Goal: Task Accomplishment & Management: Use online tool/utility

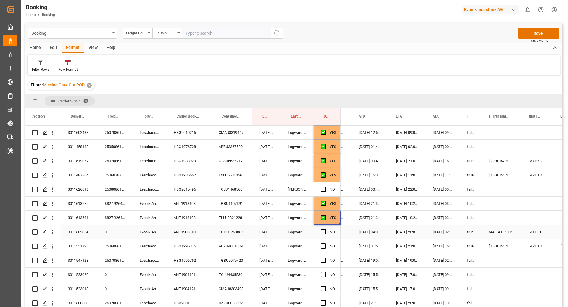
click at [252, 229] on div "3011502354 0 Evonik Antwerp ANT1900810 TGHU1769867 19.08.2025 22:06:30 Logward …" at bounding box center [182, 232] width 315 height 14
click at [234, 228] on div "TGHU1769867" at bounding box center [231, 232] width 41 height 14
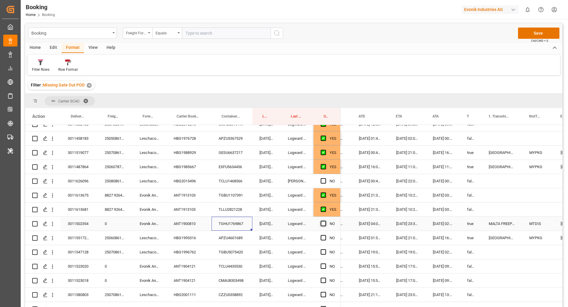
click at [322, 223] on span "Press SPACE to select this row." at bounding box center [322, 223] width 5 height 5
click at [325, 221] on input "Press SPACE to select this row." at bounding box center [325, 221] width 0 height 0
click at [229, 233] on div "APZU4601689" at bounding box center [231, 238] width 41 height 14
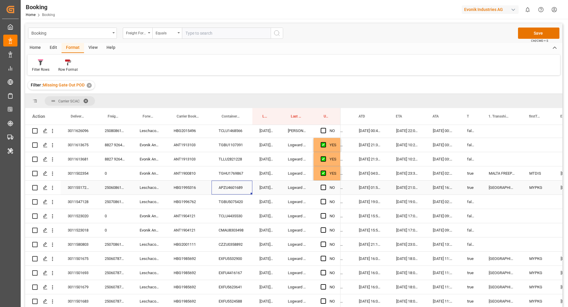
click at [326, 185] on div "Press SPACE to select this row." at bounding box center [324, 188] width 9 height 14
click at [325, 187] on span "Press SPACE to select this row." at bounding box center [322, 186] width 5 height 5
click at [325, 184] on input "Press SPACE to select this row." at bounding box center [325, 184] width 0 height 0
click at [240, 200] on div "TGBU5075420" at bounding box center [231, 202] width 41 height 14
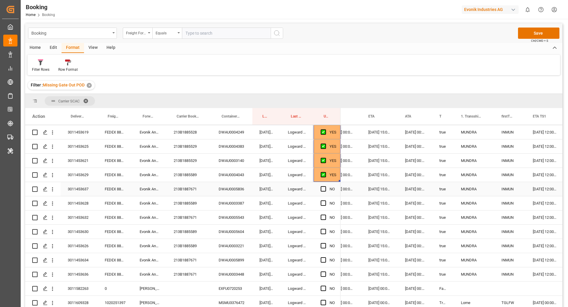
click at [179, 190] on div "213B1887671" at bounding box center [188, 189] width 45 height 14
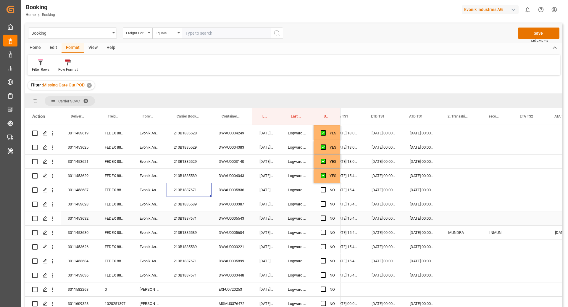
scroll to position [0, 690]
click at [230, 188] on div "DWAU0005836" at bounding box center [231, 190] width 41 height 14
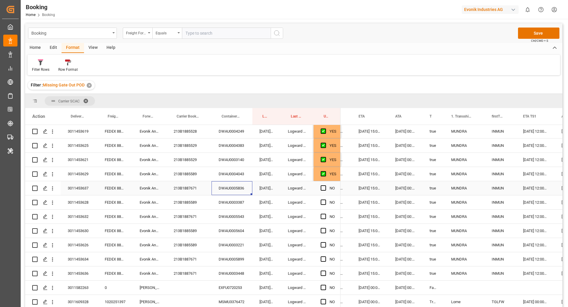
scroll to position [0, 464]
click at [322, 189] on span "Press SPACE to select this row." at bounding box center [322, 187] width 5 height 5
click at [325, 185] on input "Press SPACE to select this row." at bounding box center [325, 185] width 0 height 0
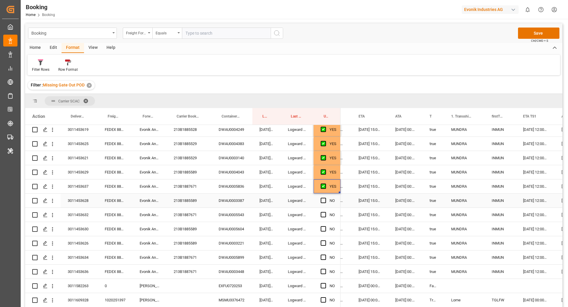
scroll to position [358, 0]
click at [235, 200] on div "DWAU0003387" at bounding box center [231, 199] width 41 height 14
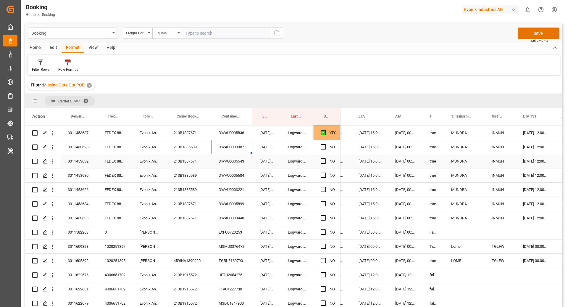
scroll to position [412, 0]
click at [323, 147] on span "Press SPACE to select this row." at bounding box center [322, 145] width 5 height 5
click at [325, 143] on input "Press SPACE to select this row." at bounding box center [325, 143] width 0 height 0
click at [222, 158] on div "DWAU0005543" at bounding box center [231, 160] width 41 height 14
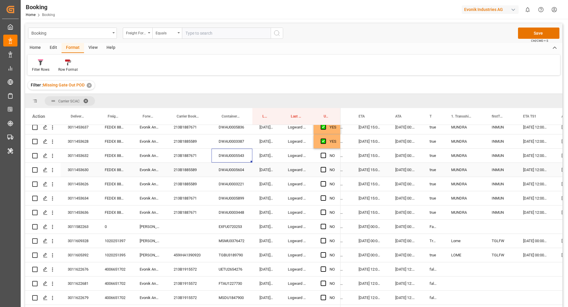
scroll to position [422, 0]
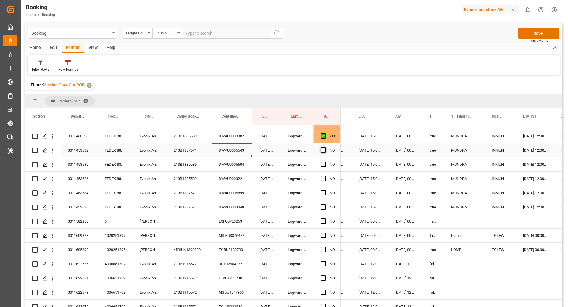
click at [325, 150] on span "Press SPACE to select this row." at bounding box center [322, 149] width 5 height 5
click at [325, 147] on input "Press SPACE to select this row." at bounding box center [325, 147] width 0 height 0
click at [237, 162] on div "DWAU0005604" at bounding box center [231, 164] width 41 height 14
click at [322, 192] on span "Press SPACE to select this row." at bounding box center [322, 192] width 5 height 5
click at [325, 190] on input "Press SPACE to select this row." at bounding box center [325, 190] width 0 height 0
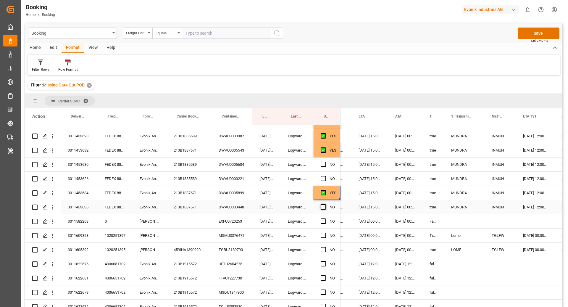
click at [323, 207] on span "Press SPACE to select this row." at bounding box center [322, 206] width 5 height 5
click at [325, 204] on input "Press SPACE to select this row." at bounding box center [325, 204] width 0 height 0
drag, startPoint x: 323, startPoint y: 165, endPoint x: 321, endPoint y: 178, distance: 12.8
click at [323, 165] on span "Press SPACE to select this row." at bounding box center [322, 163] width 5 height 5
click at [325, 161] on input "Press SPACE to select this row." at bounding box center [325, 161] width 0 height 0
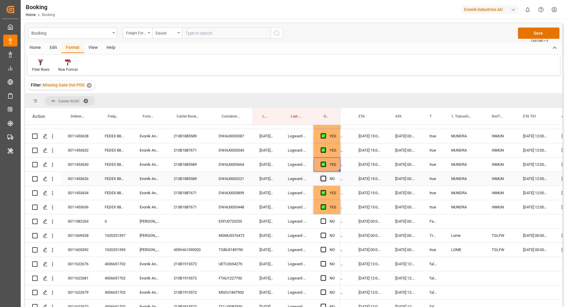
click at [322, 177] on span "Press SPACE to select this row." at bounding box center [322, 178] width 5 height 5
click at [325, 176] on input "Press SPACE to select this row." at bounding box center [325, 176] width 0 height 0
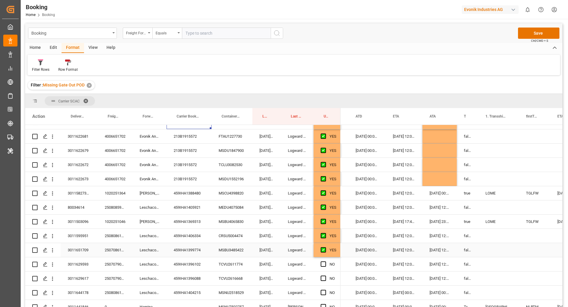
scroll to position [6, 430]
click at [176, 208] on div "459IHA1405921" at bounding box center [188, 207] width 45 height 14
click at [480, 203] on div "Press SPACE to select this row." at bounding box center [498, 207] width 41 height 14
click at [436, 205] on div "18.08.2025 12:00:00" at bounding box center [439, 207] width 34 height 14
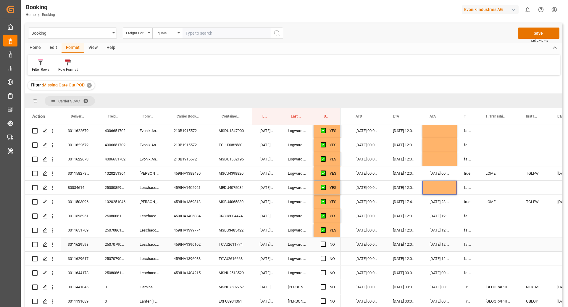
scroll to position [593, 0]
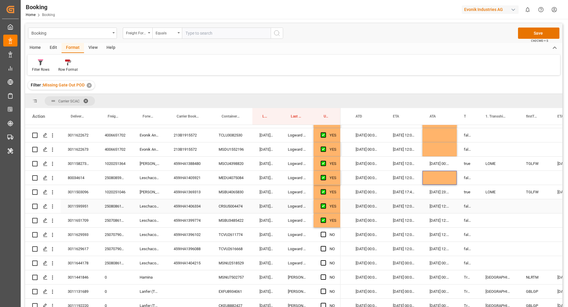
click at [484, 201] on div "Press SPACE to select this row." at bounding box center [498, 206] width 41 height 14
click at [434, 203] on div "14.08.2025 12:00:00" at bounding box center [439, 206] width 34 height 14
click at [449, 203] on div "Press SPACE to select this row." at bounding box center [439, 206] width 34 height 14
drag, startPoint x: 456, startPoint y: 205, endPoint x: 457, endPoint y: 242, distance: 37.3
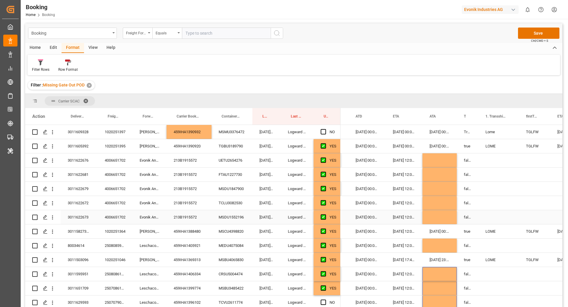
scroll to position [525, 0]
click at [53, 191] on icon "open menu" at bounding box center [52, 189] width 6 height 6
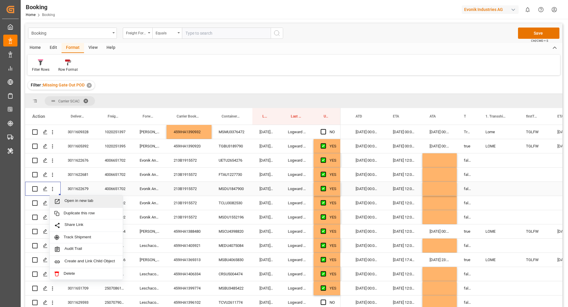
click at [78, 201] on span "Open in new tab" at bounding box center [91, 201] width 54 height 6
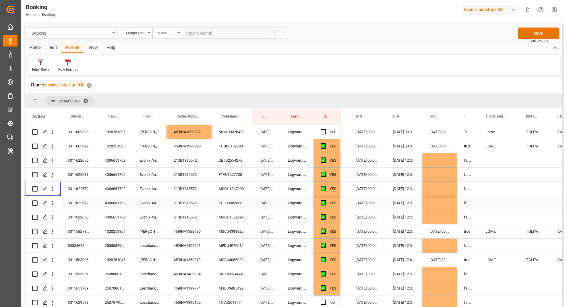
click at [54, 205] on icon "open menu" at bounding box center [52, 203] width 6 height 6
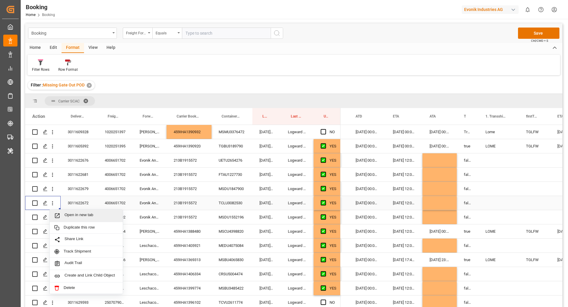
click at [68, 214] on span "Open in new tab" at bounding box center [91, 215] width 54 height 6
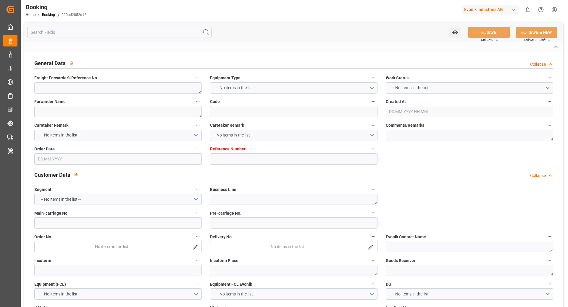
type textarea "213B1915572"
type input "[GEOGRAPHIC_DATA]"
type input "Mobile"
type textarea "INPUT_Evonik_Seeburger_LoadTenderOcean_1003000102_20250729085745940.xml"
type textarea "NWC/[GEOGRAPHIC_DATA] [GEOGRAPHIC_DATA] Continent / [GEOGRAPHIC_DATA]-AN"
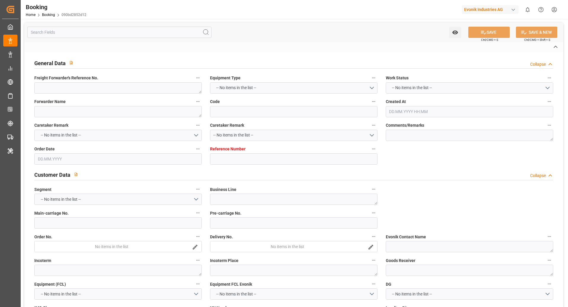
type textarea "INPUT_Evonik_Seeburger_LoadTenderOcean_1002912098_20250701154426630.xml,INPUT_E…"
type textarea "1003000102"
type textarea "Logward System"
type textarea "businessDivision-businessLine-"
type textarea "EVONIK Load Tender XML"
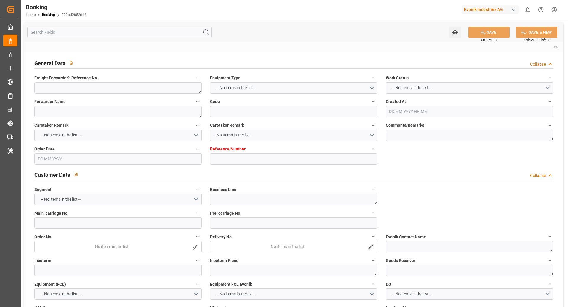
type textarea "a011t00000LcJC5AAN"
type textarea "No"
type input "[GEOGRAPHIC_DATA]"
type input "MOBILE"
type input "[GEOGRAPHIC_DATA]"
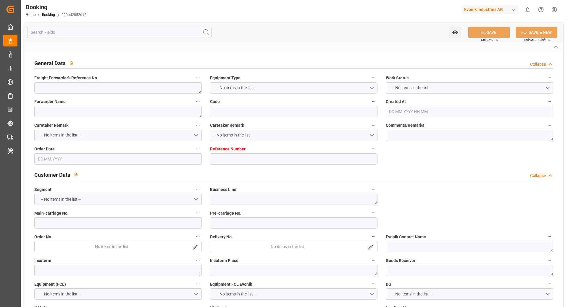
type input "BE"
type input "TRUCK"
type input "NH530A"
type input "VESSEL"
type input "MSC SWEDEN VI"
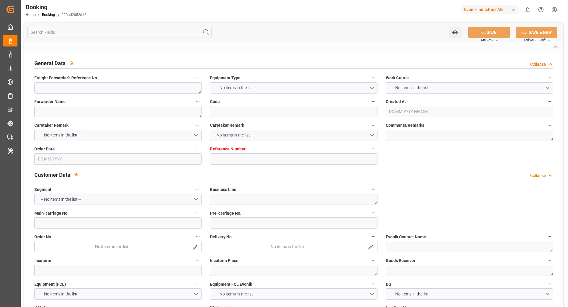
type input "TRUCK"
type input "0"
type input "9231262"
type input "MSC"
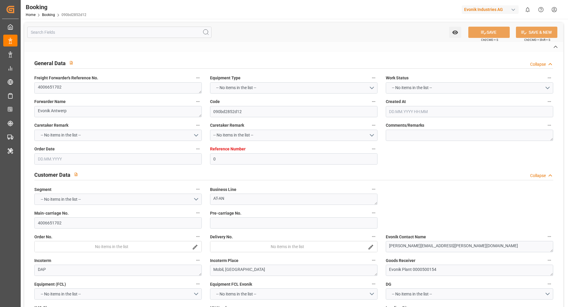
type input "Mediterranean Shipping Company"
type input "BEANR"
type input "USMOB"
type input "17"
type input "0"
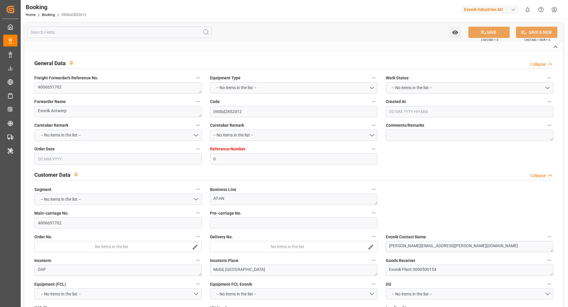
type input "BEANR"
type input "USMOB"
type input "9231262"
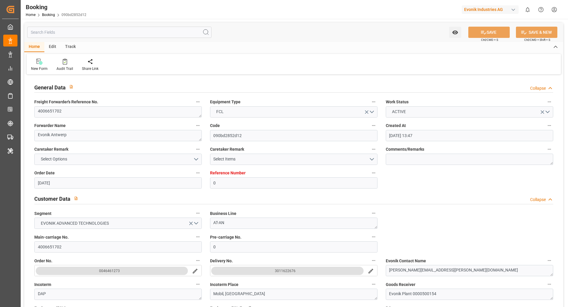
type input "[DATE] 13:47"
type input "[DATE]"
type input "[DATE] 02:00"
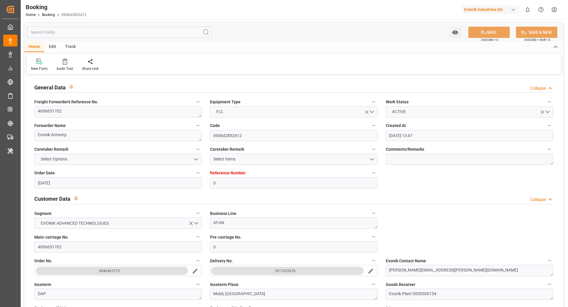
type input "[DATE] 00:00"
type input "[DATE] 12:00"
type input "[DATE] 00:00"
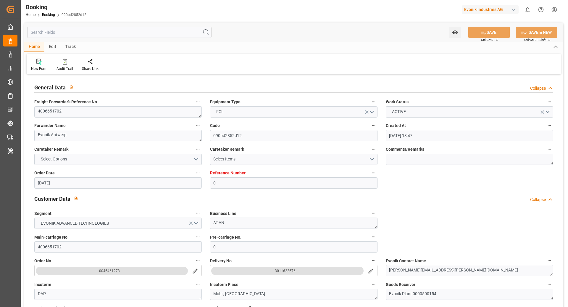
type input "[DATE] 12:00"
type input "[DATE] 17:30"
type input "[DATE]"
type input "[DATE] 12:00"
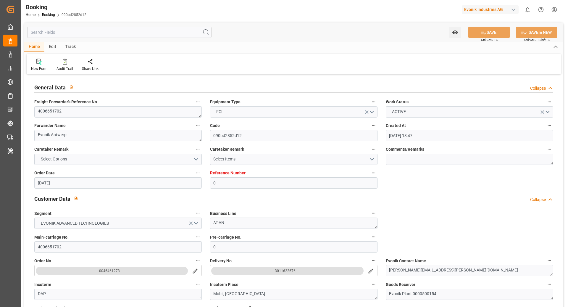
type input "[DATE] 12:00"
type input "[DATE] 00:02"
type input "[DATE] 00:01"
type input "[DATE] 00:43"
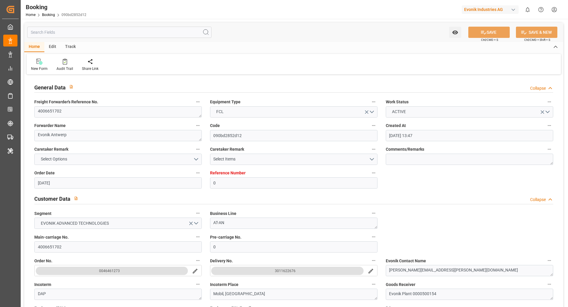
type input "[DATE] 05:28"
type input "[DATE] 12:00"
type input "[DATE] 01:06"
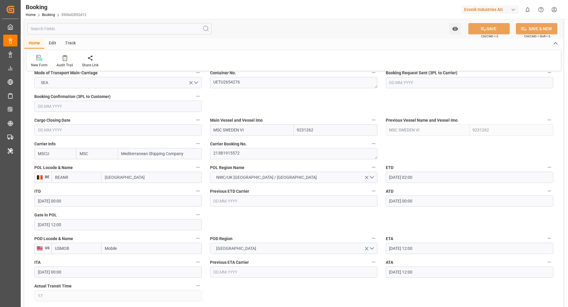
scroll to position [468, 0]
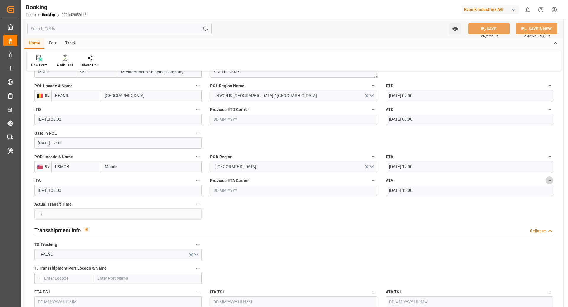
click at [425, 181] on icon "button" at bounding box center [549, 180] width 5 height 5
click at [425, 204] on li "Tracking Details" at bounding box center [539, 199] width 48 height 10
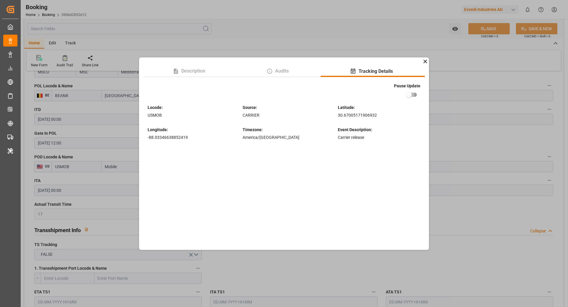
click at [419, 92] on input "checkbox" at bounding box center [409, 94] width 34 height 11
checkbox input "true"
click at [425, 61] on div "Description Audits Tracking Details Pause Update Locode : USMOB Source : CARRIE…" at bounding box center [284, 153] width 568 height 307
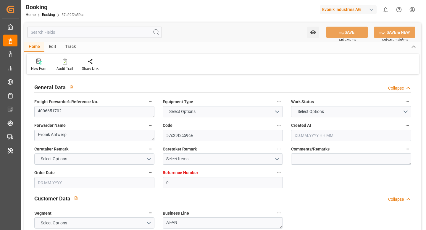
type input "0"
type input "9231262"
type input "MSC"
type input "Mediterranean Shipping Company"
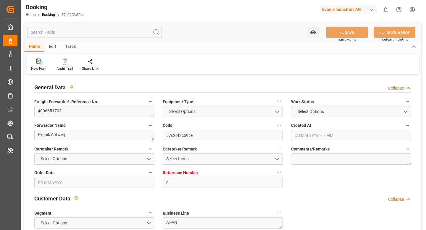
type input "BEANR"
type input "USMOB"
type input "17"
type input "0"
type input "BEANR"
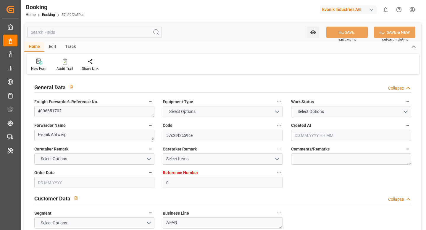
type input "USMOB"
type input "9231262"
type input "[DATE] 13:47"
type input "[DATE]"
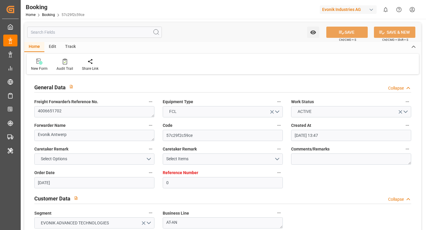
type input "[DATE]"
type input "[DATE] 02:00"
type input "[DATE] 00:00"
type input "[DATE] 12:00"
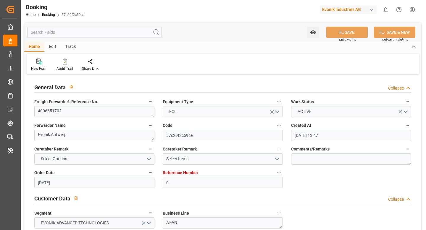
type input "[DATE] 12:00"
type input "[DATE] 00:00"
type input "[DATE] 12:00"
type input "[DATE] 17:30"
type input "[DATE]"
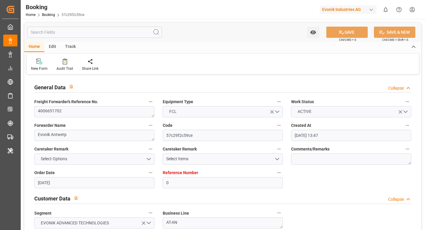
type input "[DATE] 12:00"
type input "[DATE] 00:02"
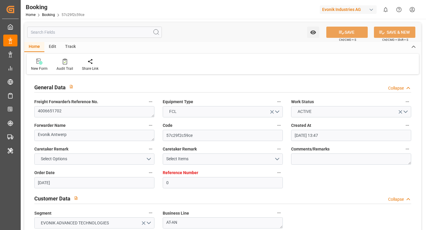
type input "[DATE] 00:01"
type input "[DATE] 00:43"
type input "[DATE] 05:28"
type input "[DATE] 12:00"
type input "[DATE] 01:06"
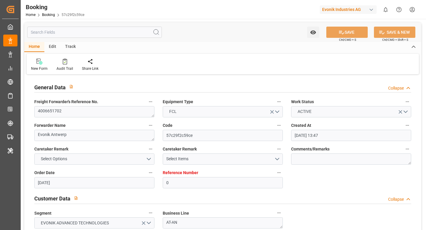
type input "28.08.2025 01:06"
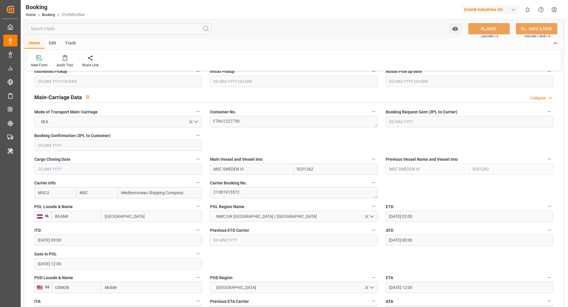
scroll to position [395, 0]
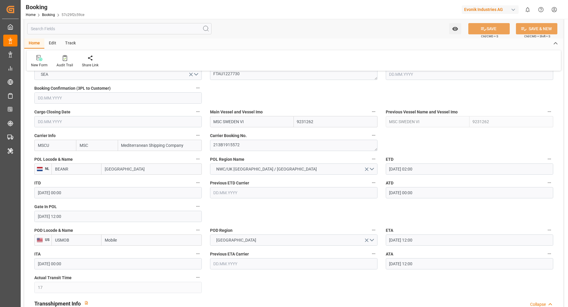
click at [425, 230] on icon "button" at bounding box center [549, 253] width 5 height 5
click at [425, 230] on li "Tracking Details" at bounding box center [539, 273] width 48 height 10
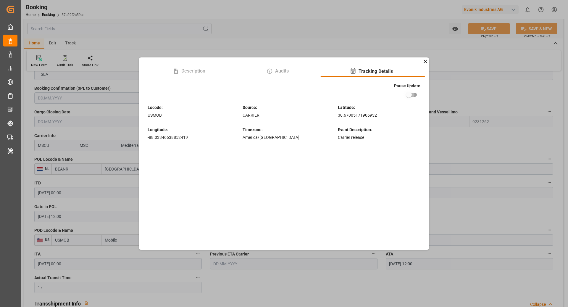
click at [408, 97] on input "checkbox" at bounding box center [409, 94] width 34 height 11
checkbox input "true"
click at [327, 49] on div "Description Audits Tracking Details Pause Update Locode : USMOB Source : CARRIE…" at bounding box center [284, 153] width 568 height 307
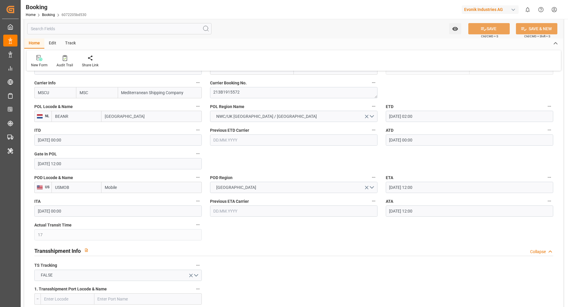
scroll to position [480, 0]
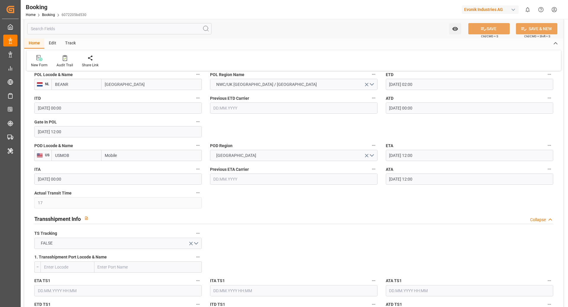
click at [425, 169] on icon "button" at bounding box center [549, 168] width 5 height 5
click at [425, 190] on li "Tracking Details" at bounding box center [539, 188] width 48 height 10
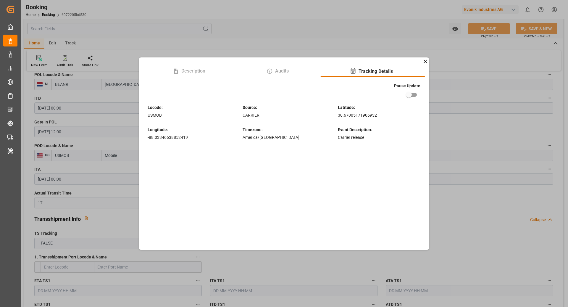
click at [419, 98] on input "checkbox" at bounding box center [409, 94] width 34 height 11
checkbox input "true"
click at [280, 14] on div "Description Audits Tracking Details Pause Update Locode : USMOB Source : CARRIE…" at bounding box center [284, 153] width 568 height 307
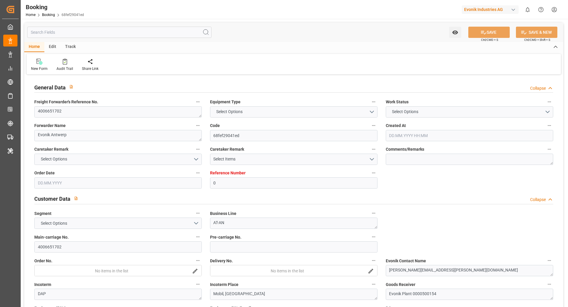
type input "0"
type input "9231262"
type input "MSC"
type input "Mediterranean Shipping Company"
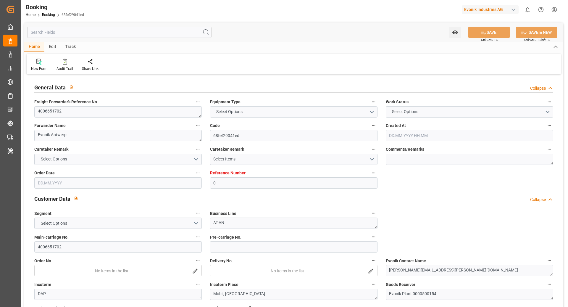
type input "BEANR"
type input "USMOB"
type input "17"
type input "0"
type input "BEANR"
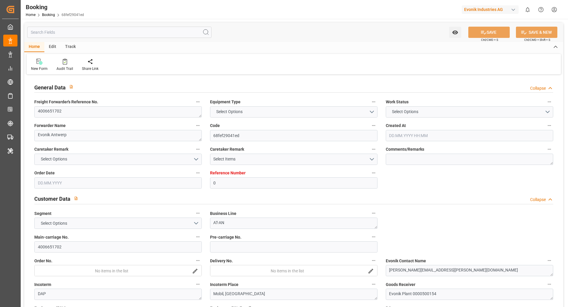
type input "USMOB"
type input "9231262"
type input "01.07.2025 13:47"
type input "01.07.2025"
type input "26.08.2025"
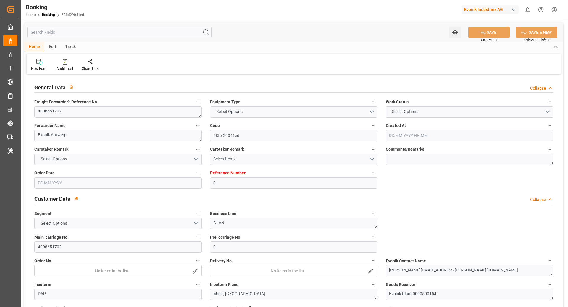
type input "18.07.2025"
type input "29.07.2025 02:00"
type input "28.07.2025 00:00"
type input "23.07.2025 12:00"
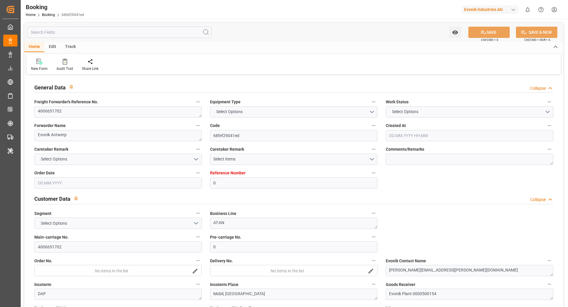
type input "23.08.2025 12:00"
type input "21.08.2025 00:00"
type input "14.08.2025 12:00"
type input "19.08.2025 17:30"
type input "19.08.2025"
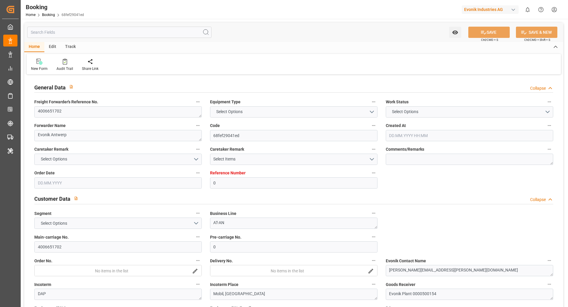
type input "17.07.2025 12:00"
type input "23.07.2025 12:00"
type input "28.07.2025 00:02"
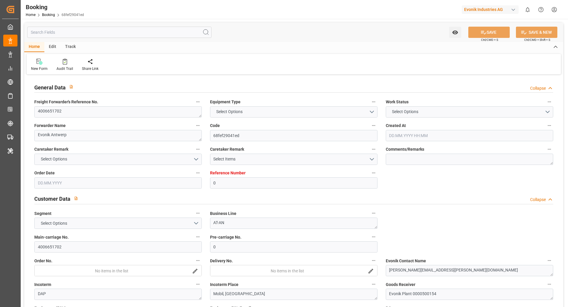
type input "28.07.2025 00:01"
type input "27.07.2025 00:43"
type input "29.07.2025 05:28"
type input "23.08.2025 12:00"
type input "[DATE] 01:06"
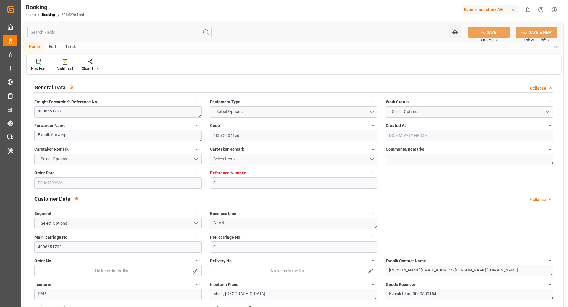
type input "[DATE] 01:06"
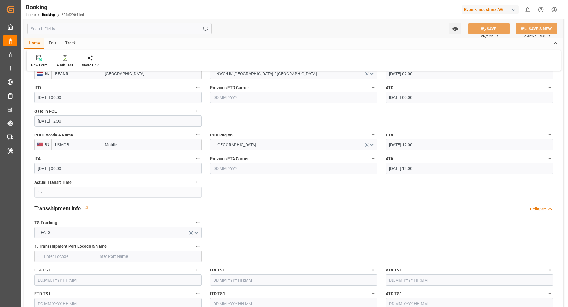
scroll to position [492, 0]
click at [548, 158] on icon "button" at bounding box center [549, 156] width 5 height 5
click at [531, 177] on li "Tracking Details" at bounding box center [539, 176] width 48 height 10
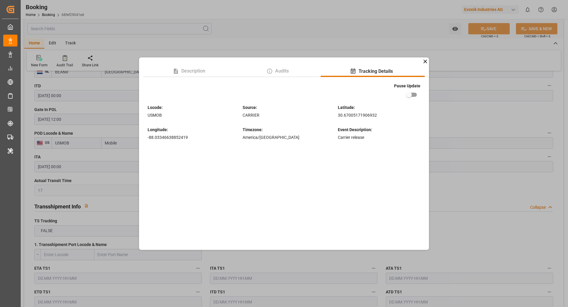
click at [409, 93] on input "checkbox" at bounding box center [409, 94] width 34 height 11
checkbox input "true"
click at [470, 85] on div "Description Audits Tracking Details Pause Update Locode : USMOB Source : CARRIE…" at bounding box center [284, 153] width 568 height 307
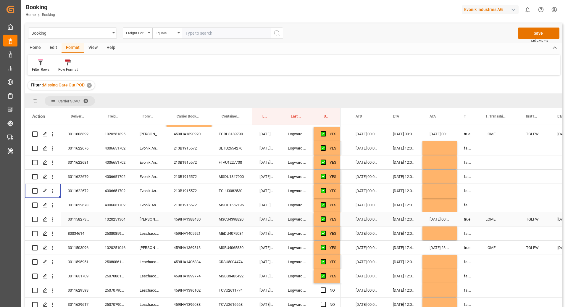
scroll to position [552, 0]
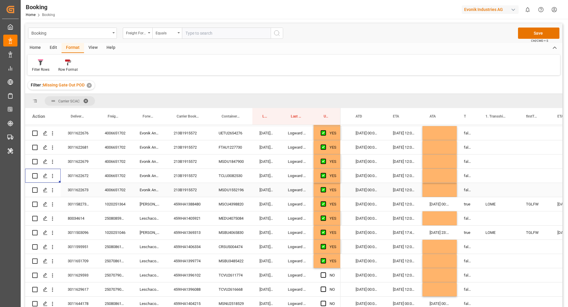
click at [51, 192] on icon "open menu" at bounding box center [52, 190] width 6 height 6
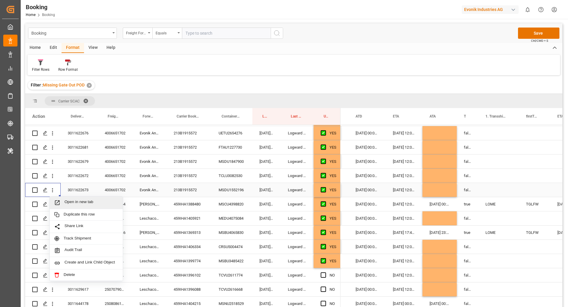
click at [78, 201] on span "Open in new tab" at bounding box center [91, 202] width 54 height 6
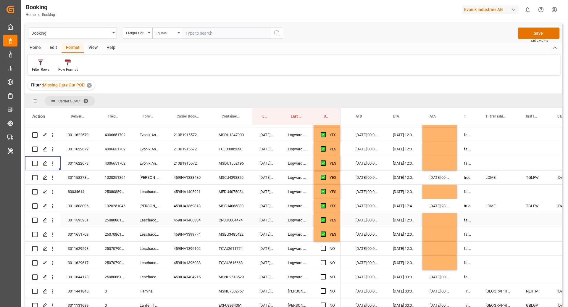
scroll to position [580, 0]
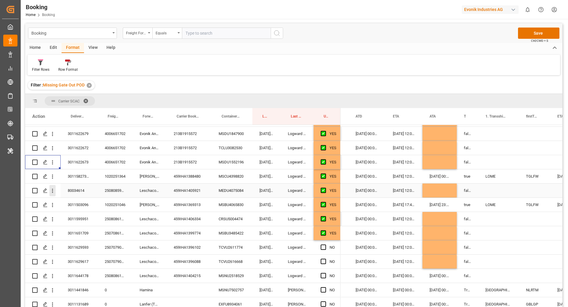
click at [53, 194] on button "open menu" at bounding box center [52, 190] width 6 height 11
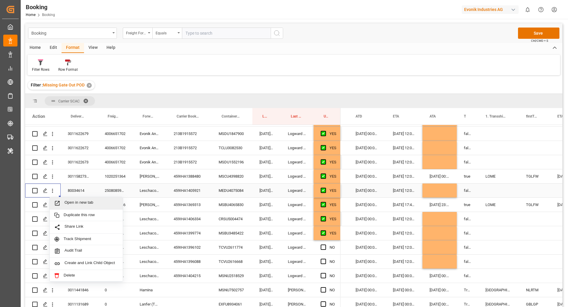
click at [69, 201] on span "Open in new tab" at bounding box center [91, 203] width 54 height 6
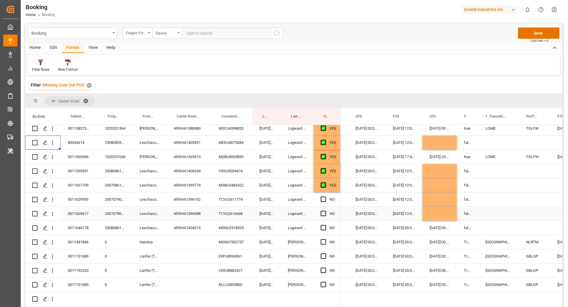
scroll to position [629, 0]
click at [54, 174] on button "open menu" at bounding box center [52, 170] width 6 height 11
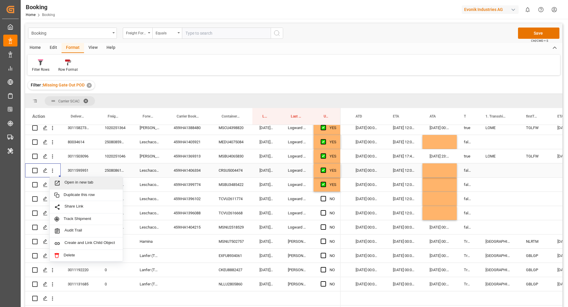
click at [82, 180] on span "Open in new tab" at bounding box center [91, 183] width 54 height 6
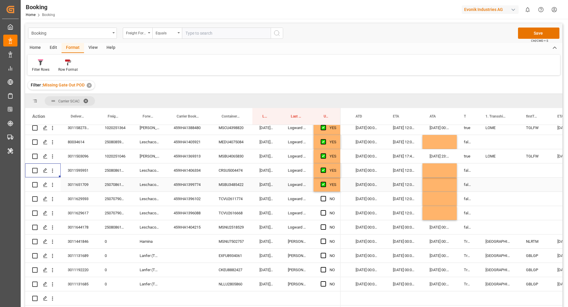
click at [51, 188] on button "open menu" at bounding box center [52, 184] width 6 height 11
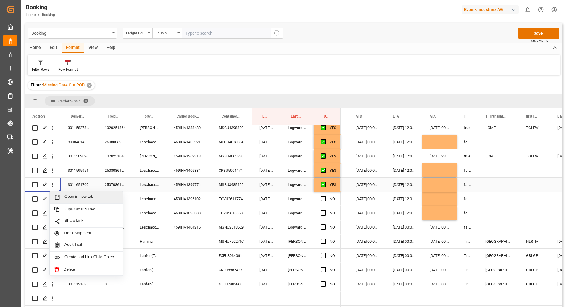
click at [75, 195] on span "Open in new tab" at bounding box center [91, 197] width 54 height 6
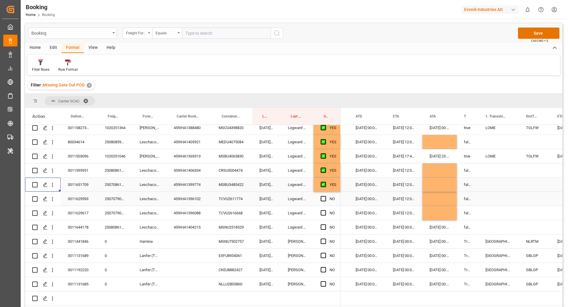
click at [53, 202] on button "open menu" at bounding box center [52, 198] width 6 height 11
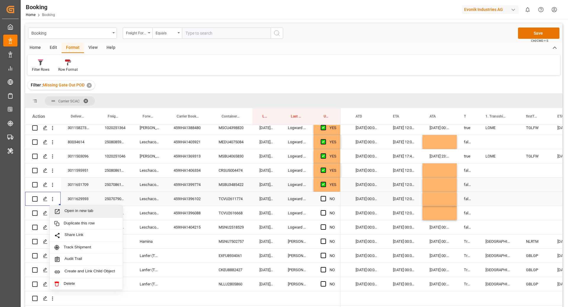
click at [64, 209] on span "Open in new tab" at bounding box center [91, 211] width 54 height 6
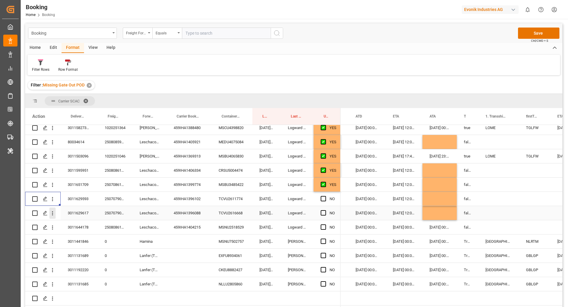
click at [51, 215] on icon "open menu" at bounding box center [52, 213] width 6 height 6
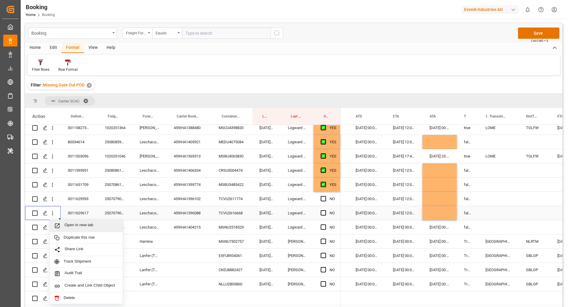
click at [68, 224] on span "Open in new tab" at bounding box center [91, 225] width 54 height 6
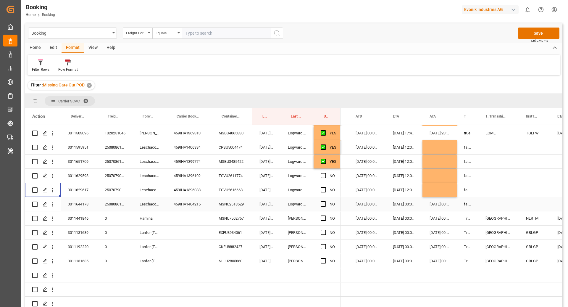
scroll to position [654, 0]
click at [229, 198] on div "MSNU2518529" at bounding box center [231, 204] width 41 height 14
click at [323, 201] on span "Press SPACE to select this row." at bounding box center [322, 203] width 5 height 5
click at [325, 201] on input "Press SPACE to select this row." at bounding box center [325, 201] width 0 height 0
click at [240, 215] on div "MSNU7502757" at bounding box center [231, 218] width 41 height 14
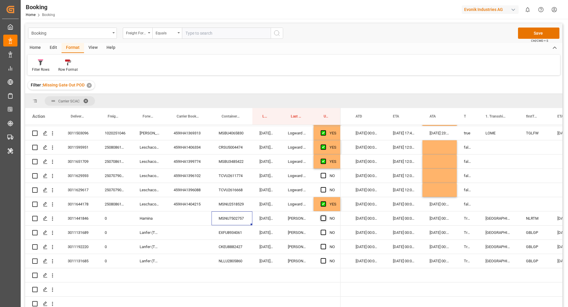
click at [323, 215] on span "Press SPACE to select this row." at bounding box center [322, 217] width 5 height 5
click at [325, 215] on input "Press SPACE to select this row." at bounding box center [325, 215] width 0 height 0
click at [225, 231] on div "EXFU8934061" at bounding box center [231, 232] width 41 height 14
click at [323, 229] on span "Press SPACE to select this row." at bounding box center [322, 231] width 5 height 5
click at [325, 229] on input "Press SPACE to select this row." at bounding box center [325, 229] width 0 height 0
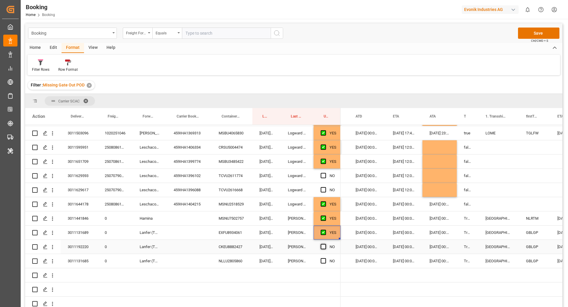
click at [323, 245] on span "Press SPACE to select this row." at bounding box center [322, 246] width 5 height 5
click at [325, 244] on input "Press SPACE to select this row." at bounding box center [325, 244] width 0 height 0
click at [324, 258] on span "Press SPACE to select this row." at bounding box center [322, 260] width 5 height 5
click at [325, 258] on input "Press SPACE to select this row." at bounding box center [325, 258] width 0 height 0
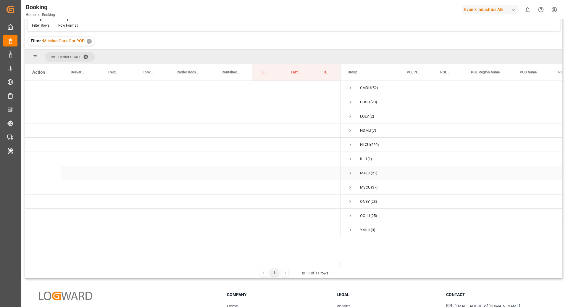
scroll to position [44, 0]
click at [350, 197] on span "Press SPACE to select this row." at bounding box center [349, 201] width 5 height 14
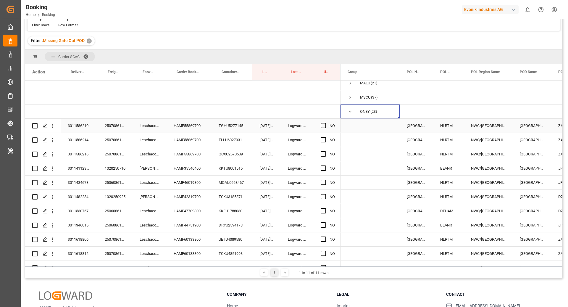
scroll to position [89, 0]
click at [223, 128] on div "TGHU5277145" at bounding box center [231, 126] width 41 height 14
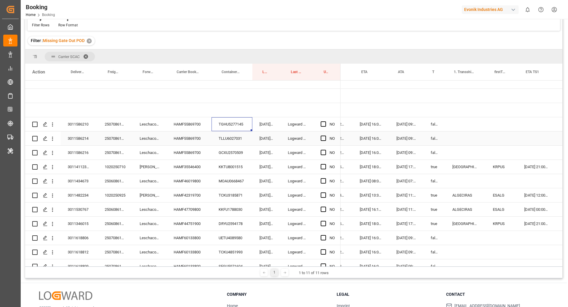
scroll to position [0, 461]
click at [323, 122] on span "Press SPACE to select this row." at bounding box center [322, 123] width 5 height 5
click at [325, 121] on input "Press SPACE to select this row." at bounding box center [325, 121] width 0 height 0
click at [234, 134] on div "TLLU6027031" at bounding box center [231, 138] width 41 height 14
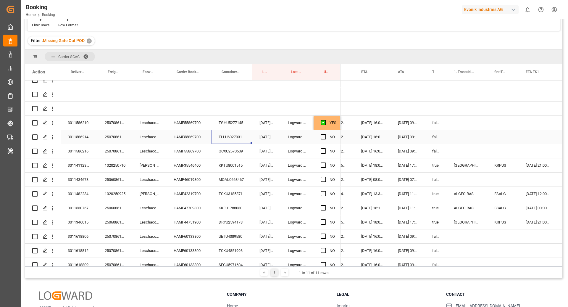
scroll to position [92, 0]
click at [324, 133] on div "Press SPACE to select this row." at bounding box center [324, 137] width 9 height 14
click at [323, 135] on span "Press SPACE to select this row." at bounding box center [322, 136] width 5 height 5
click at [325, 134] on input "Press SPACE to select this row." at bounding box center [325, 134] width 0 height 0
click at [190, 154] on div "HAMF55869700" at bounding box center [188, 151] width 45 height 14
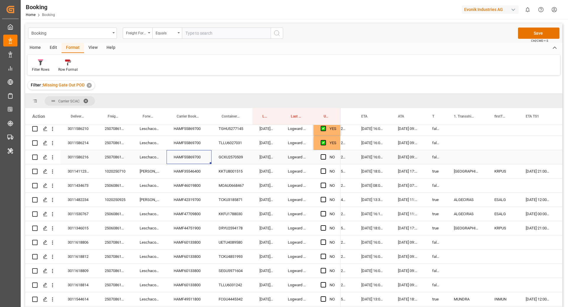
scroll to position [132, 0]
click at [234, 161] on div "GCXU2570509" at bounding box center [231, 156] width 41 height 14
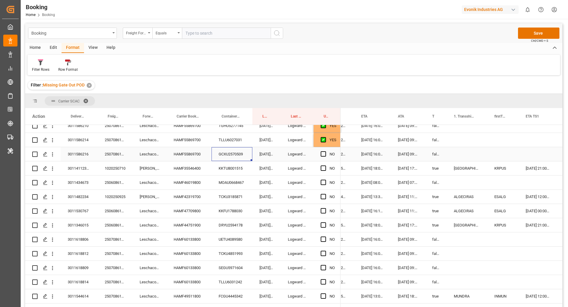
scroll to position [135, 0]
click at [320, 153] on span "Press SPACE to select this row." at bounding box center [322, 152] width 5 height 5
click at [325, 150] on input "Press SPACE to select this row." at bounding box center [325, 150] width 0 height 0
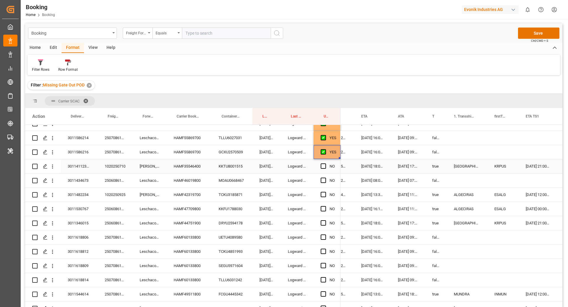
scroll to position [138, 0]
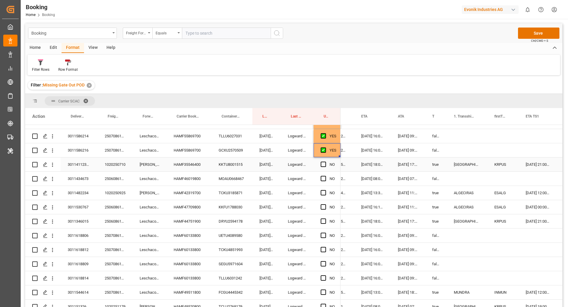
click at [239, 166] on div "KKTU8001515" at bounding box center [231, 164] width 41 height 14
click at [186, 164] on div "HAMF35546400" at bounding box center [188, 164] width 45 height 14
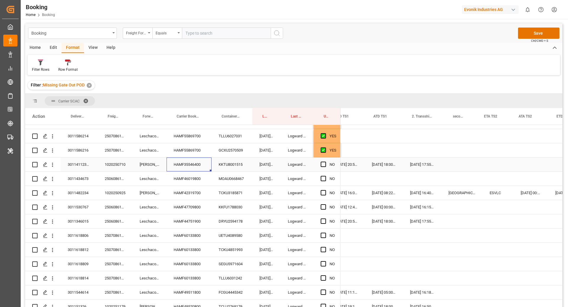
scroll to position [0, 806]
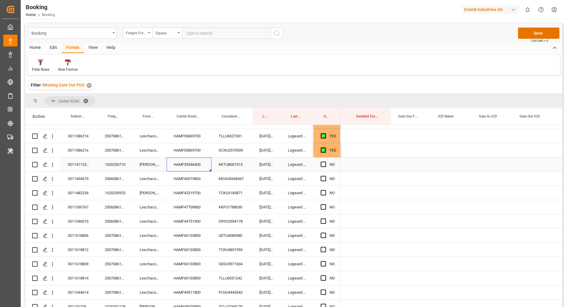
click at [409, 163] on div "Press SPACE to select this row." at bounding box center [411, 164] width 40 height 14
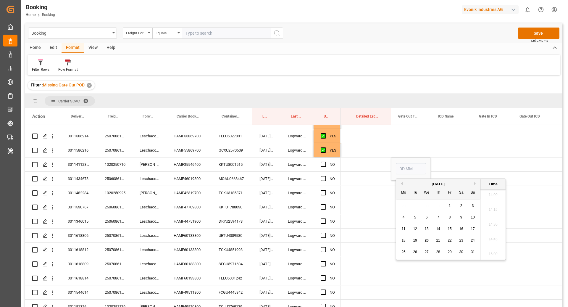
click at [425, 240] on span "20" at bounding box center [426, 240] width 4 height 4
type input "20.08.2025 00:00"
click at [442, 171] on div "Press SPACE to select this row." at bounding box center [450, 178] width 41 height 14
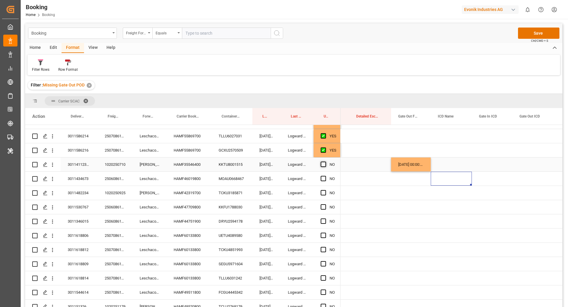
click at [322, 164] on span "Press SPACE to select this row." at bounding box center [322, 163] width 5 height 5
click at [325, 161] on input "Press SPACE to select this row." at bounding box center [325, 161] width 0 height 0
click at [236, 179] on div "MOAU0668467" at bounding box center [231, 178] width 41 height 14
click at [189, 180] on div "HAMF46019800" at bounding box center [188, 178] width 45 height 14
click at [235, 186] on div "TCKU3185871" at bounding box center [231, 193] width 41 height 14
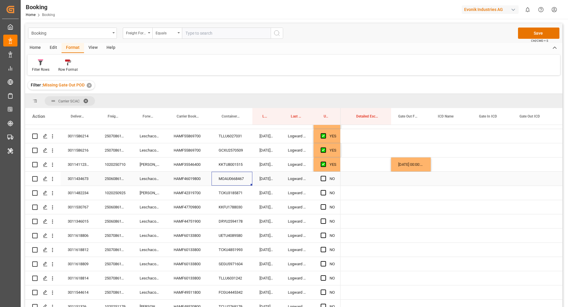
click at [229, 176] on div "MOAU0668467" at bounding box center [231, 178] width 41 height 14
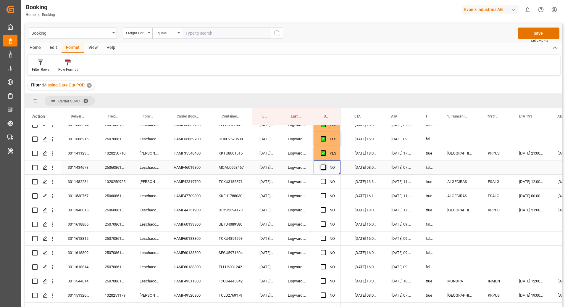
click at [324, 169] on span "Press SPACE to select this row." at bounding box center [322, 166] width 5 height 5
click at [325, 164] on input "Press SPACE to select this row." at bounding box center [325, 164] width 0 height 0
click at [223, 181] on div "TCKU3185871" at bounding box center [231, 181] width 41 height 14
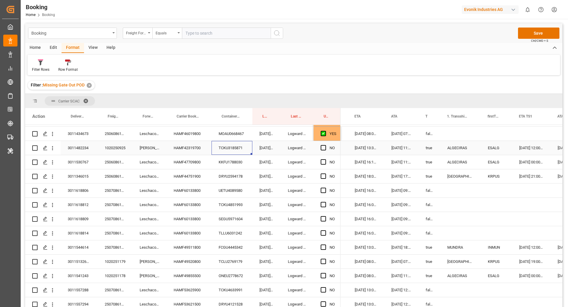
scroll to position [191, 0]
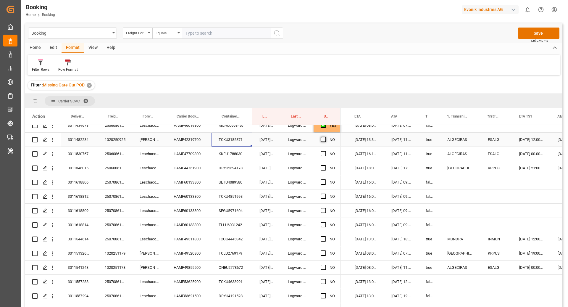
drag, startPoint x: 324, startPoint y: 140, endPoint x: 305, endPoint y: 166, distance: 31.8
click at [324, 140] on span "Press SPACE to select this row." at bounding box center [322, 139] width 5 height 5
click at [325, 137] on input "Press SPACE to select this row." at bounding box center [325, 137] width 0 height 0
click at [232, 154] on div "KKFU1788030" at bounding box center [231, 154] width 41 height 14
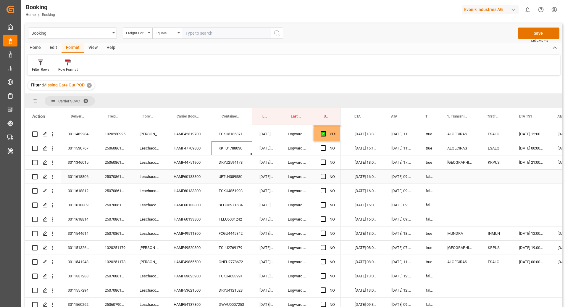
scroll to position [197, 0]
click at [321, 148] on span "Press SPACE to select this row." at bounding box center [322, 146] width 5 height 5
click at [325, 144] on input "Press SPACE to select this row." at bounding box center [325, 144] width 0 height 0
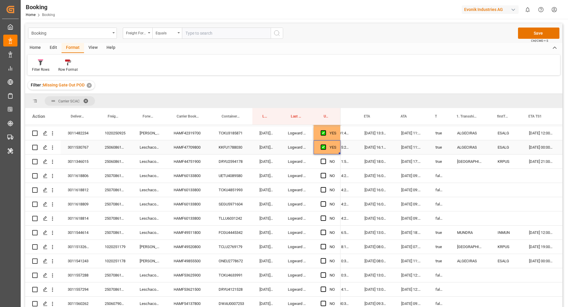
scroll to position [0, 458]
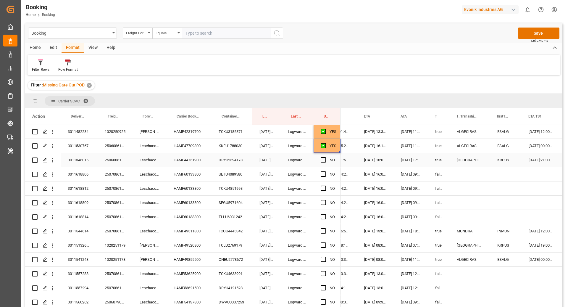
click at [232, 160] on div "DRYU2594178" at bounding box center [231, 160] width 41 height 14
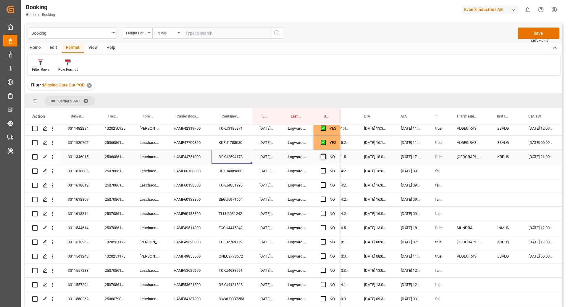
click at [322, 157] on span "Press SPACE to select this row." at bounding box center [322, 156] width 5 height 5
click at [325, 154] on input "Press SPACE to select this row." at bounding box center [325, 154] width 0 height 0
click at [221, 171] on div "UETU4089580" at bounding box center [231, 171] width 41 height 14
click at [321, 172] on span "Press SPACE to select this row." at bounding box center [322, 170] width 5 height 5
click at [325, 168] on input "Press SPACE to select this row." at bounding box center [325, 168] width 0 height 0
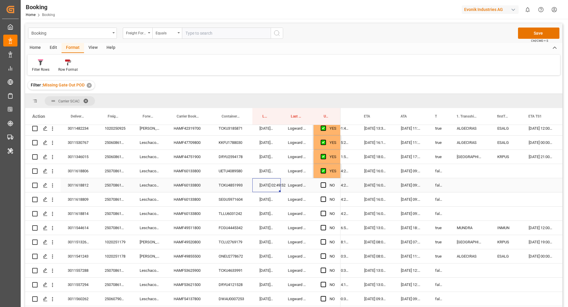
click at [252, 187] on div "20.08.2025 02:49:52" at bounding box center [266, 185] width 28 height 14
click at [222, 182] on div "TCKU4851993" at bounding box center [231, 185] width 41 height 14
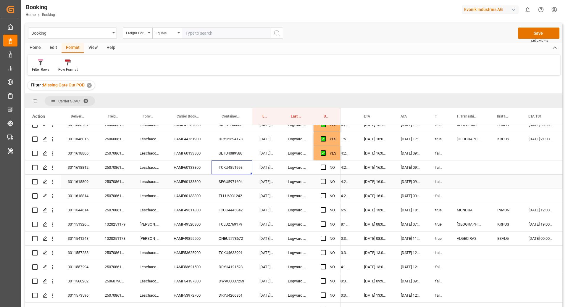
scroll to position [221, 0]
click at [323, 166] on span "Press SPACE to select this row." at bounding box center [322, 166] width 5 height 5
click at [325, 164] on input "Press SPACE to select this row." at bounding box center [325, 164] width 0 height 0
click at [234, 177] on div "SEGU5971604" at bounding box center [231, 181] width 41 height 14
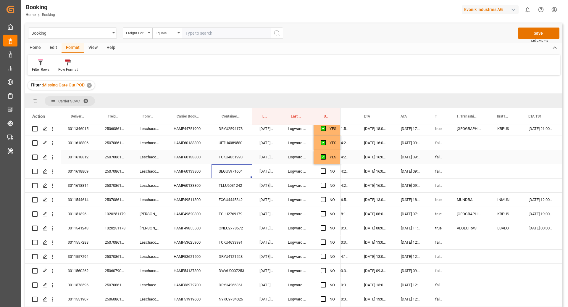
scroll to position [241, 0]
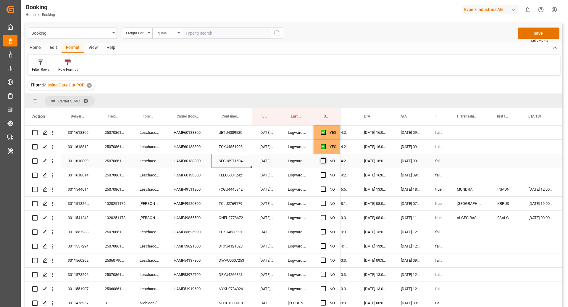
click at [324, 162] on span "Press SPACE to select this row." at bounding box center [322, 160] width 5 height 5
click at [325, 158] on input "Press SPACE to select this row." at bounding box center [325, 158] width 0 height 0
click at [232, 175] on div "TLLU6031242" at bounding box center [231, 175] width 41 height 14
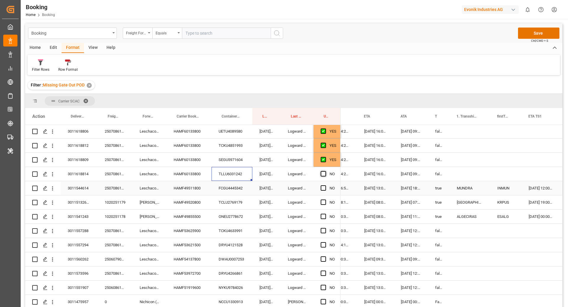
scroll to position [242, 0]
click at [323, 174] on span "Press SPACE to select this row." at bounding box center [322, 173] width 5 height 5
click at [325, 171] on input "Press SPACE to select this row." at bounding box center [325, 171] width 0 height 0
click at [230, 187] on div "FCGU4445342" at bounding box center [231, 188] width 41 height 14
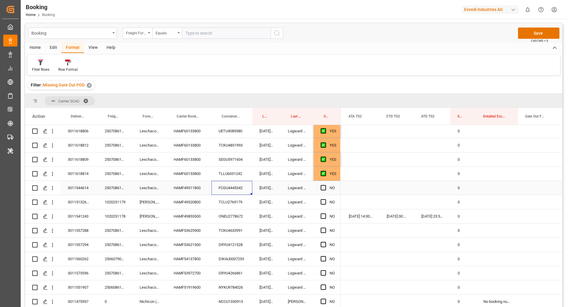
scroll to position [0, 939]
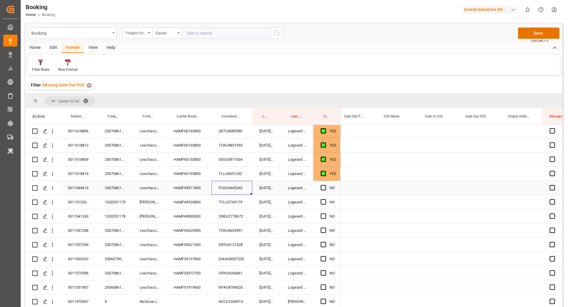
click at [353, 187] on div "Press SPACE to select this row." at bounding box center [357, 188] width 40 height 14
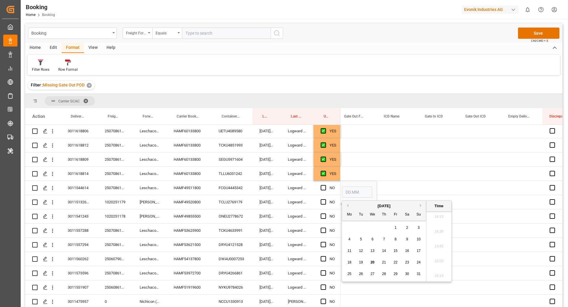
click at [370, 261] on span "20" at bounding box center [372, 262] width 4 height 4
type input "20.08.2025 00:00"
click at [401, 192] on div "Press SPACE to select this row." at bounding box center [397, 188] width 41 height 14
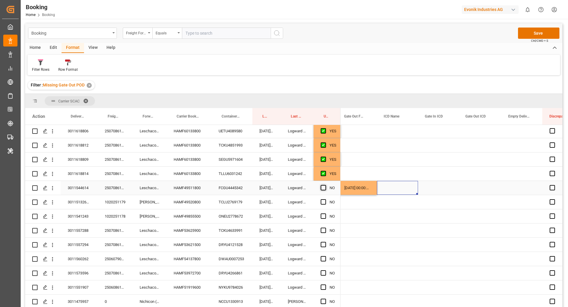
click at [323, 189] on span "Press SPACE to select this row." at bounding box center [322, 187] width 5 height 5
click at [325, 185] on input "Press SPACE to select this row." at bounding box center [325, 185] width 0 height 0
click at [221, 205] on div "TCLU2769179" at bounding box center [231, 202] width 41 height 14
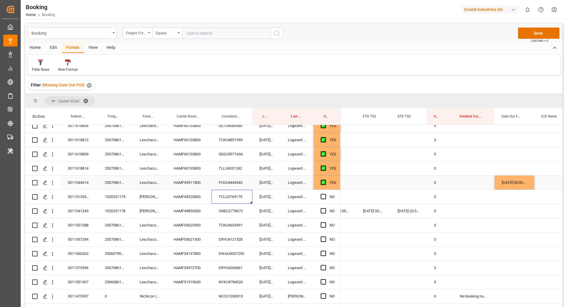
scroll to position [248, 0]
click at [319, 194] on div "NO" at bounding box center [326, 196] width 27 height 14
click at [324, 195] on span "Press SPACE to select this row." at bounding box center [322, 195] width 5 height 5
click at [325, 193] on input "Press SPACE to select this row." at bounding box center [325, 193] width 0 height 0
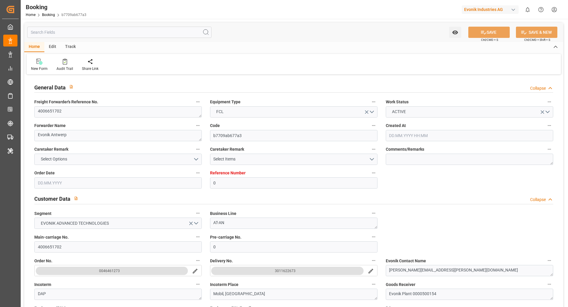
type input "[DATE] 13:47"
type input "[DATE]"
type input "29.07.2025 02:00"
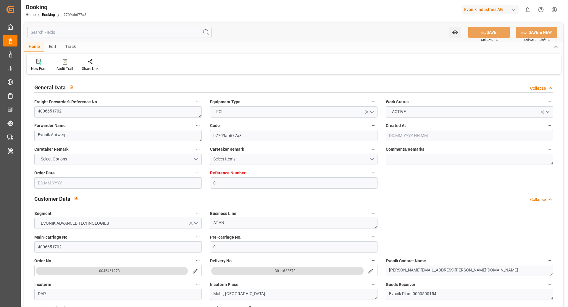
type input "28.07.2025 00:00"
type input "23.07.2025 12:00"
type input "23.08.2025 12:00"
type input "21.08.2025 00:00"
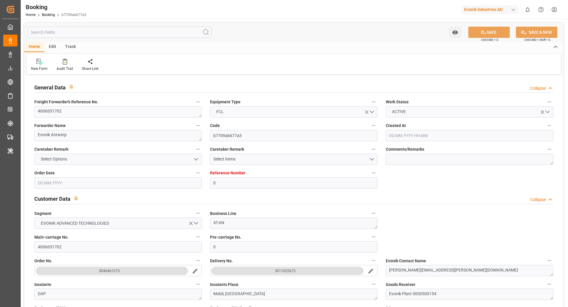
type input "14.08.2025 12:00"
type input "19.08.2025 17:30"
type input "[DATE]"
type input "17.07.2025 12:00"
type input "23.07.2025 12:00"
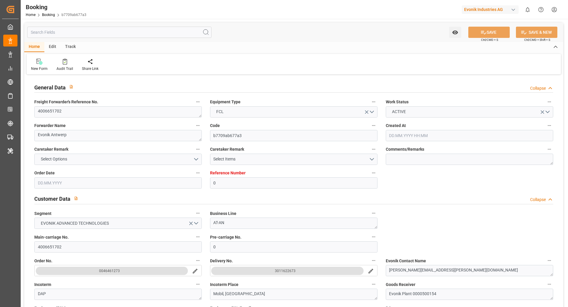
type input "23.07.2025 12:00"
type input "28.07.2025 00:02"
type input "28.07.2025 00:01"
type input "27.07.2025 00:43"
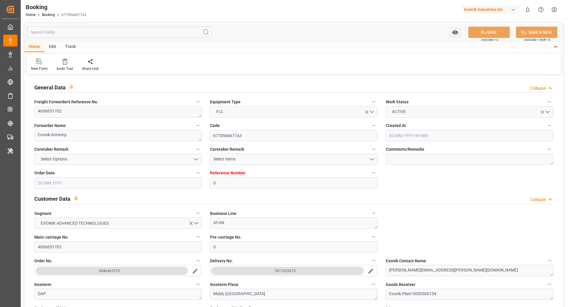
type input "29.07.2025 05:28"
type input "23.08.2025 12:00"
type input "24.08.2025 01:06"
type input "[DATE] 01:06"
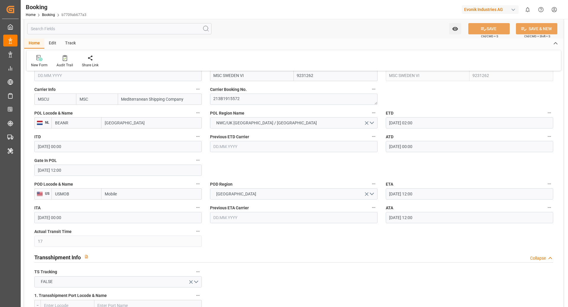
scroll to position [485, 0]
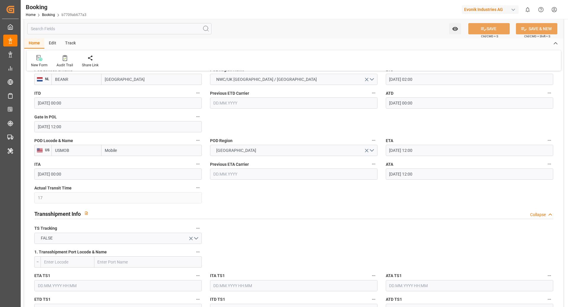
click at [547, 165] on icon "button" at bounding box center [549, 163] width 5 height 5
click at [528, 186] on li "Tracking Details" at bounding box center [539, 183] width 48 height 10
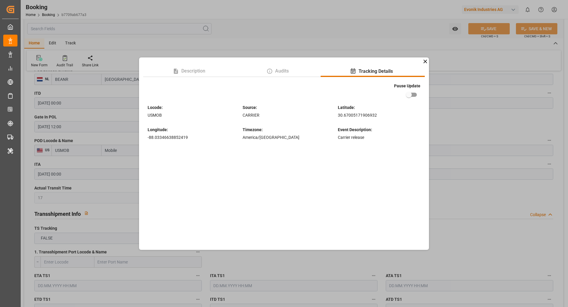
click at [409, 91] on input "checkbox" at bounding box center [409, 94] width 34 height 11
checkbox input "true"
click at [454, 113] on div "Description Audits Tracking Details Pause Update Locode : USMOB Source : CARRIE…" at bounding box center [284, 153] width 568 height 307
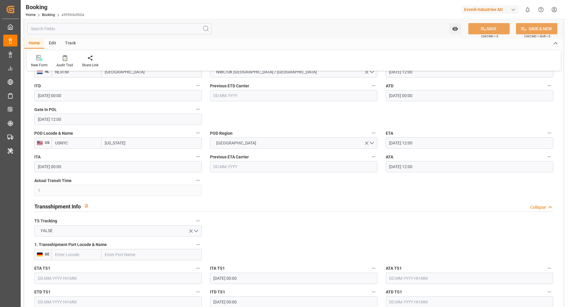
scroll to position [492, 0]
click at [550, 156] on icon "button" at bounding box center [549, 156] width 3 height 1
click at [546, 176] on li "Tracking Details" at bounding box center [539, 175] width 48 height 10
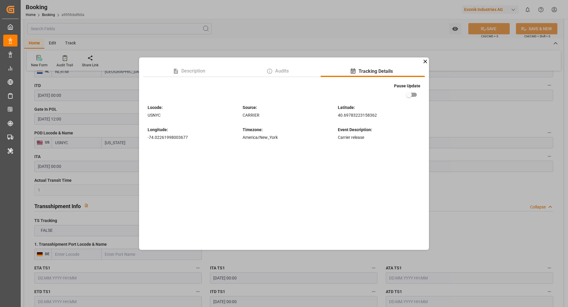
click at [403, 95] on input "checkbox" at bounding box center [409, 94] width 34 height 11
checkbox input "true"
click at [434, 98] on div "Description Audits Tracking Details Pause Update Locode : USNYC Source : CARRIE…" at bounding box center [284, 153] width 568 height 307
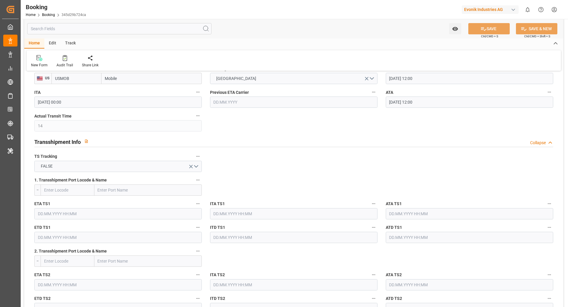
scroll to position [517, 0]
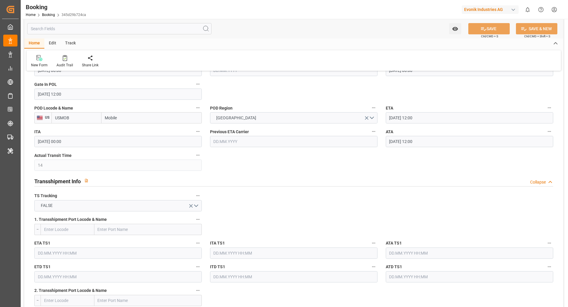
click at [549, 132] on icon "button" at bounding box center [549, 131] width 5 height 5
click at [534, 145] on li "Tracking Details" at bounding box center [539, 150] width 48 height 10
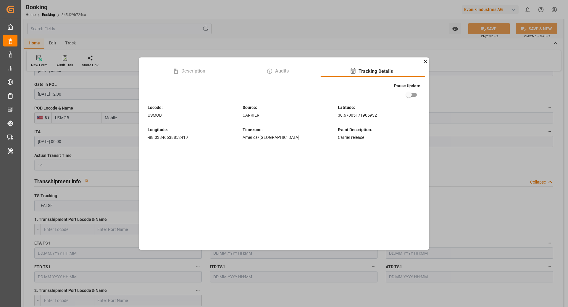
click at [414, 96] on input "checkbox" at bounding box center [409, 94] width 34 height 11
checkbox input "true"
click at [459, 98] on div "Description Audits Tracking Details Pause Update Locode : USMOB Source : CARRIE…" at bounding box center [284, 153] width 568 height 307
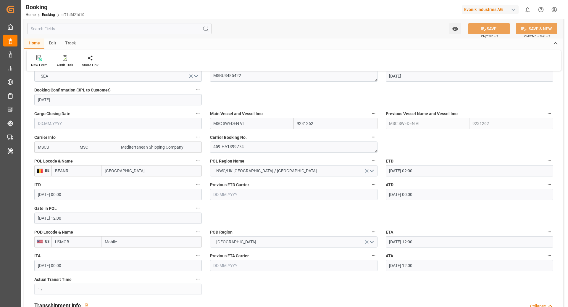
scroll to position [510, 0]
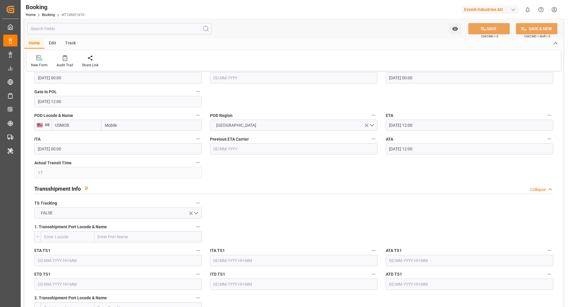
click at [548, 137] on icon "button" at bounding box center [549, 138] width 5 height 5
click at [533, 158] on li "Tracking Details" at bounding box center [539, 158] width 48 height 10
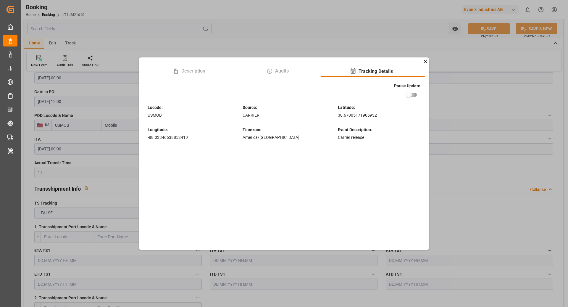
click at [414, 95] on input "checkbox" at bounding box center [409, 94] width 34 height 11
checkbox input "true"
click at [451, 93] on div "Description Audits Tracking Details Pause Update Locode : USMOB Source : CARRIE…" at bounding box center [284, 153] width 568 height 307
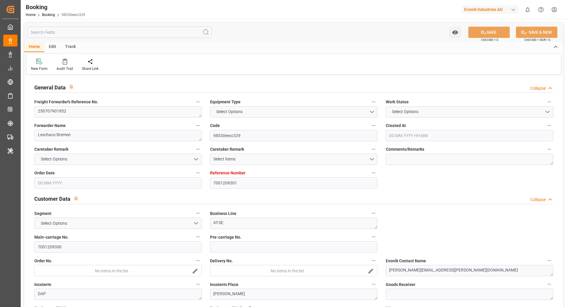
type input "7001209301"
type input "9231262"
type input "MSC"
type input "Mediterranean Shipping Company"
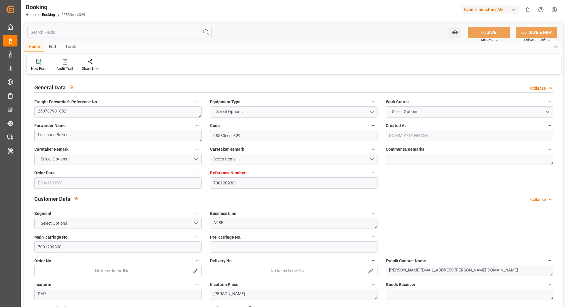
type input "BEANR"
type input "USMOB"
type input "17"
type input "0"
type input "BEANR"
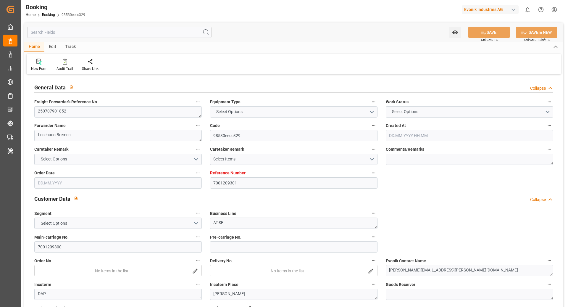
type input "USMOB"
type input "9231262"
type input "[DATE] 06:28"
type input "[DATE]"
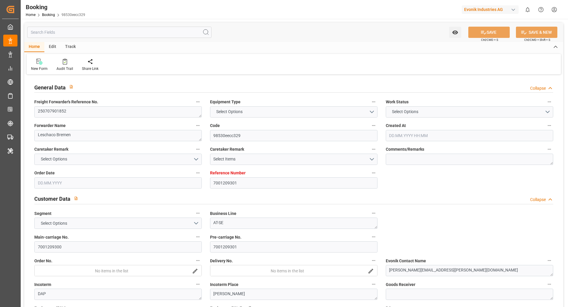
type input "[DATE]"
type input "[DATE] 02:00"
type input "[DATE] 00:00"
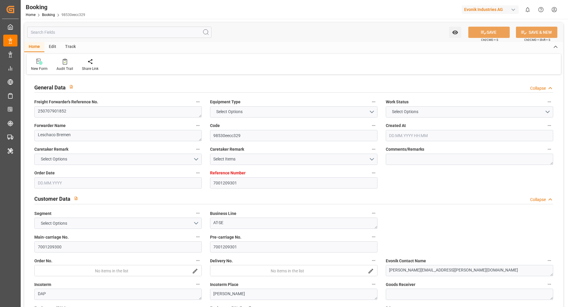
type input "[DATE] 00:00"
type input "[DATE] 12:00"
type input "[DATE] 00:00"
type input "[DATE] 12:00"
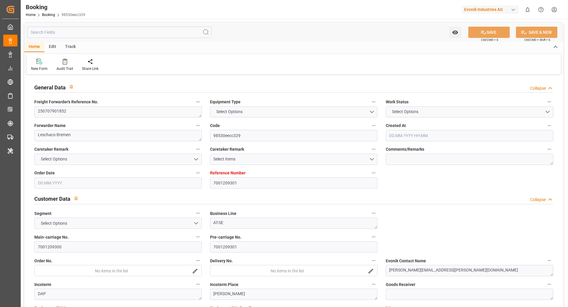
type input "[DATE]"
type input "[DATE] 12:19"
type input "[DATE]"
type input "[DATE] 00:02"
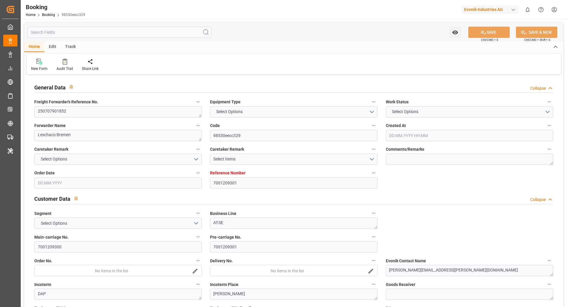
type input "[DATE] 00:01"
type input "[DATE] 00:43"
type input "[DATE] 05:28"
type input "[DATE] 12:00"
type input "[DATE] 01:06"
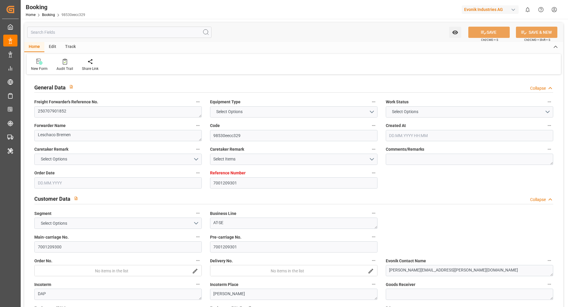
type input "[DATE] 01:06"
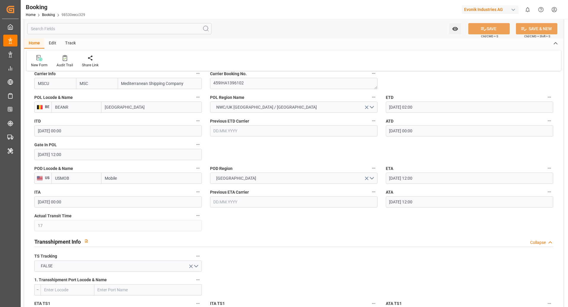
scroll to position [457, 0]
click at [552, 192] on button "ATA" at bounding box center [549, 191] width 8 height 8
click at [531, 211] on li "Tracking Details" at bounding box center [539, 210] width 48 height 10
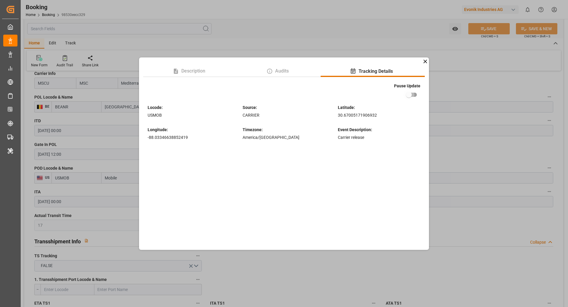
click at [412, 95] on input "checkbox" at bounding box center [409, 94] width 34 height 11
checkbox input "true"
click at [460, 96] on div "Description Audits Tracking Details Pause Update Locode : USMOB Source : CARRIE…" at bounding box center [284, 153] width 568 height 307
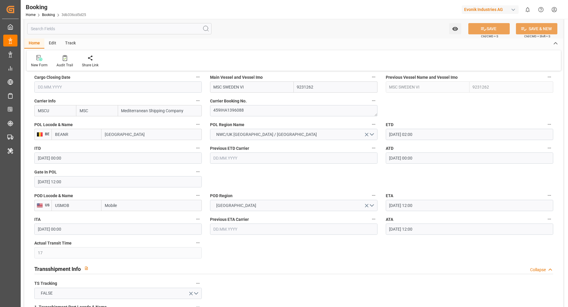
scroll to position [459, 0]
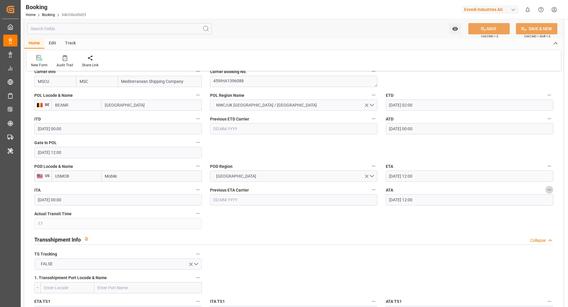
click at [551, 190] on button "ATA" at bounding box center [549, 190] width 8 height 8
drag, startPoint x: 543, startPoint y: 208, endPoint x: 536, endPoint y: 211, distance: 7.8
click at [543, 208] on li "Tracking Details" at bounding box center [539, 209] width 48 height 10
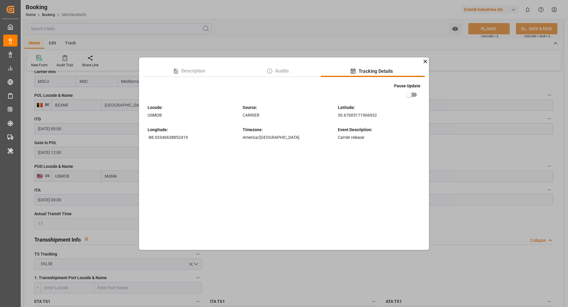
click at [408, 97] on input "checkbox" at bounding box center [409, 94] width 34 height 11
checkbox input "true"
click at [462, 89] on div "Description Audits Tracking Details Pause Update Locode : USMOB Source : CARRIE…" at bounding box center [284, 153] width 568 height 307
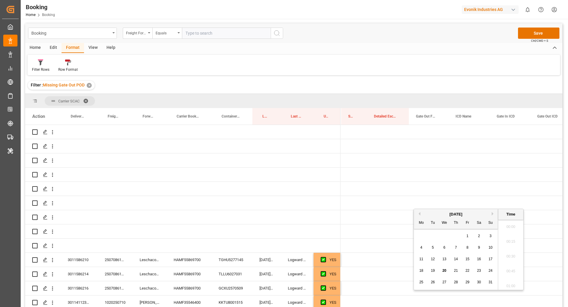
scroll to position [844, 0]
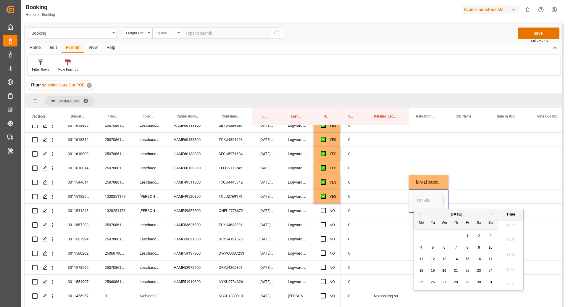
click at [443, 270] on span "20" at bounding box center [444, 270] width 4 height 4
type input "[DATE] 00:00"
click at [479, 196] on div "Press SPACE to select this row." at bounding box center [468, 196] width 41 height 14
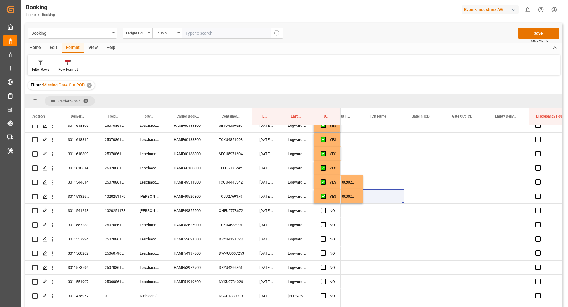
scroll to position [0, 1090]
click at [507, 198] on div "Press SPACE to select this row." at bounding box center [508, 196] width 41 height 14
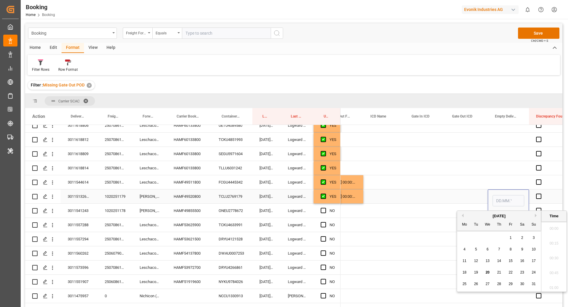
scroll to position [844, 0]
click at [490, 272] on div "20" at bounding box center [487, 272] width 7 height 7
type input "[DATE] 00:00"
click at [447, 202] on div "Press SPACE to select this row." at bounding box center [466, 196] width 43 height 14
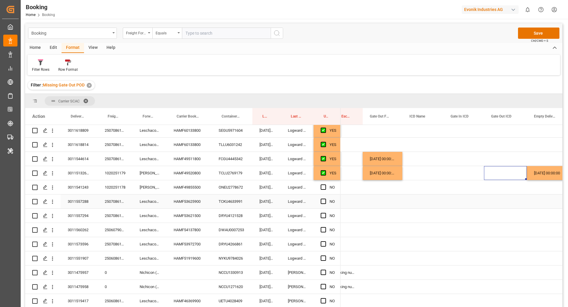
scroll to position [279, 0]
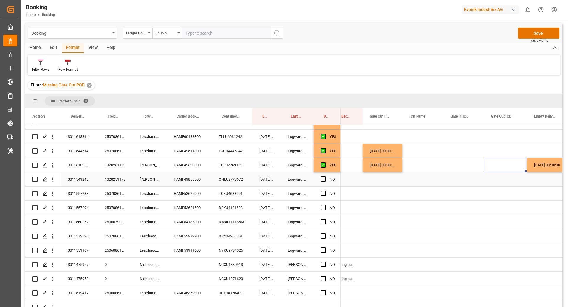
click at [237, 179] on div "ONEU2778672" at bounding box center [231, 179] width 41 height 14
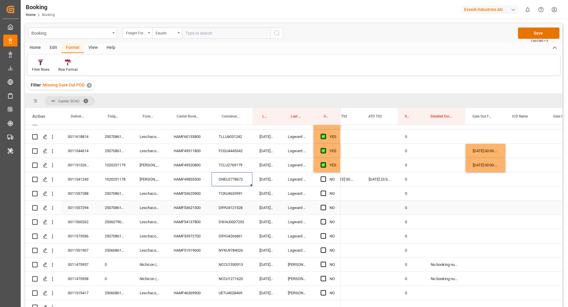
scroll to position [0, 950]
click at [324, 181] on span "Press SPACE to select this row." at bounding box center [322, 178] width 5 height 5
click at [325, 176] on input "Press SPACE to select this row." at bounding box center [325, 176] width 0 height 0
click at [235, 197] on div "TCKU4633991" at bounding box center [231, 193] width 41 height 14
click at [474, 198] on div "Press SPACE to select this row." at bounding box center [484, 193] width 40 height 14
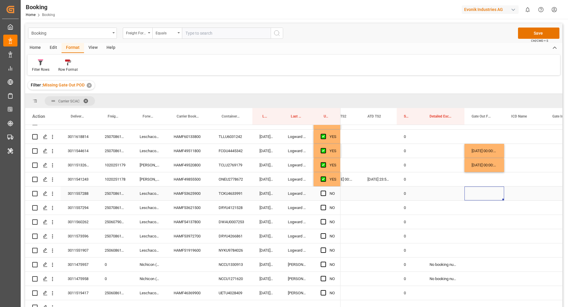
click at [474, 198] on div "Press SPACE to select this row." at bounding box center [484, 193] width 40 height 14
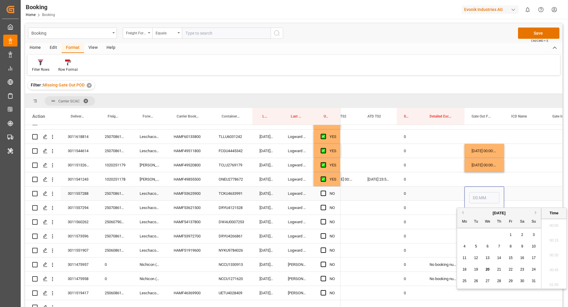
scroll to position [844, 0]
click at [486, 271] on div "20" at bounding box center [487, 269] width 7 height 7
type input "[DATE] 00:00"
click at [435, 194] on div "Press SPACE to select this row." at bounding box center [443, 193] width 42 height 14
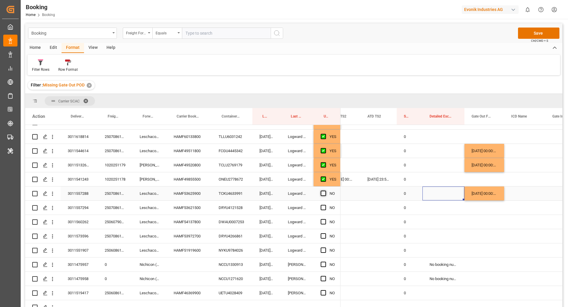
click at [323, 194] on span "Press SPACE to select this row." at bounding box center [322, 192] width 5 height 5
click at [325, 190] on input "Press SPACE to select this row." at bounding box center [325, 190] width 0 height 0
click at [230, 209] on div "DRYU4121528" at bounding box center [231, 207] width 41 height 14
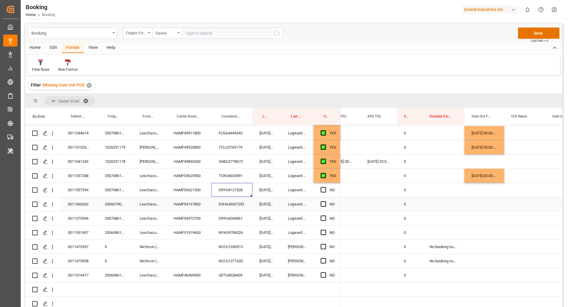
scroll to position [298, 0]
click at [225, 199] on div "DWAU0007253" at bounding box center [231, 204] width 41 height 14
click at [326, 188] on div "Press SPACE to select this row." at bounding box center [324, 190] width 9 height 14
click at [322, 188] on span "Press SPACE to select this row." at bounding box center [322, 189] width 5 height 5
click at [325, 187] on input "Press SPACE to select this row." at bounding box center [325, 187] width 0 height 0
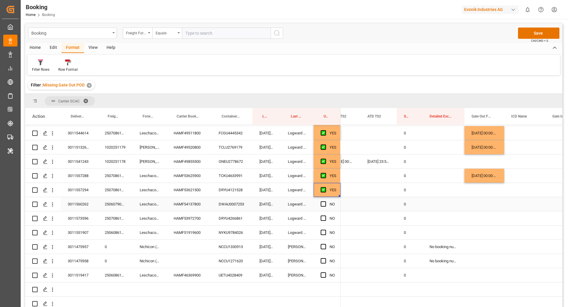
click at [229, 203] on div "DWAU0007253" at bounding box center [231, 204] width 41 height 14
click at [323, 203] on span "Press SPACE to select this row." at bounding box center [322, 203] width 5 height 5
click at [325, 201] on input "Press SPACE to select this row." at bounding box center [325, 201] width 0 height 0
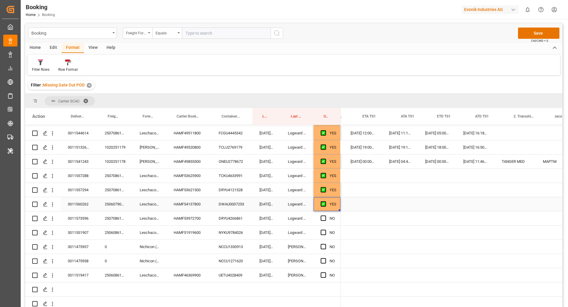
scroll to position [0, 0]
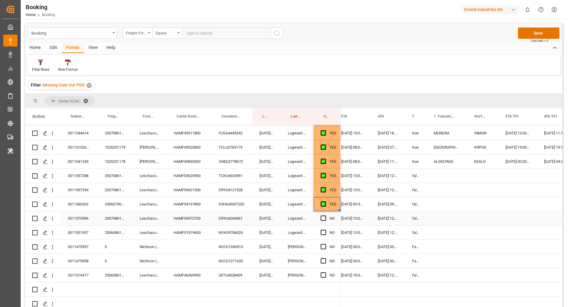
click at [234, 221] on div "DRYU4266861" at bounding box center [231, 218] width 41 height 14
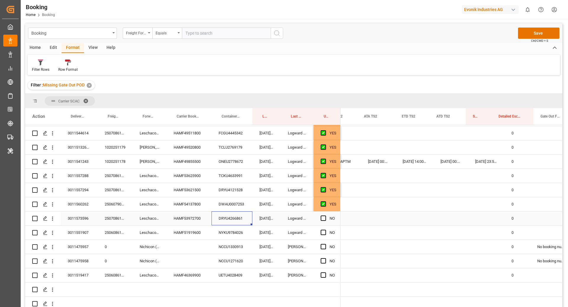
scroll to position [0, 966]
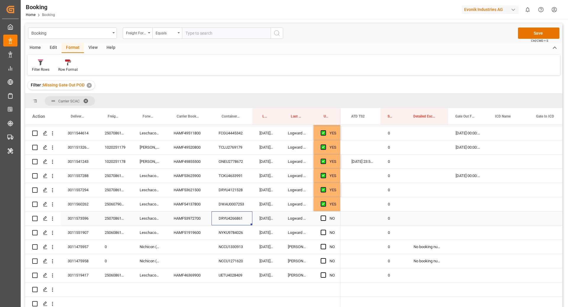
click at [467, 216] on div "Press SPACE to select this row." at bounding box center [468, 218] width 40 height 14
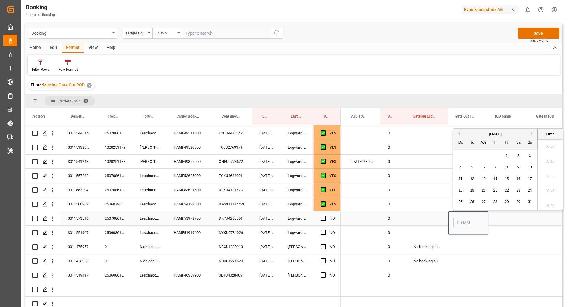
scroll to position [859, 0]
click at [486, 191] on div "20" at bounding box center [483, 190] width 7 height 7
type input "[DATE] 00:00"
click at [520, 225] on div "Press SPACE to select this row." at bounding box center [508, 232] width 41 height 14
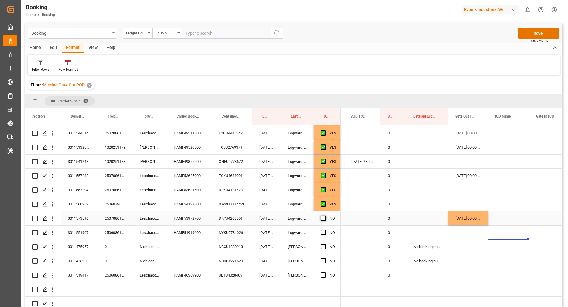
click at [326, 217] on span "Press SPACE to select this row." at bounding box center [322, 217] width 5 height 5
click at [325, 215] on input "Press SPACE to select this row." at bounding box center [325, 215] width 0 height 0
click at [235, 231] on div "NYKU9784026" at bounding box center [231, 232] width 41 height 14
click at [476, 222] on div "[DATE] 00:00:00" at bounding box center [468, 218] width 40 height 14
drag, startPoint x: 487, startPoint y: 224, endPoint x: 486, endPoint y: 233, distance: 9.2
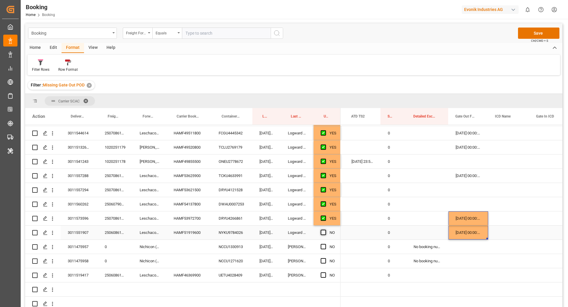
click at [324, 230] on span "Press SPACE to select this row." at bounding box center [322, 231] width 5 height 5
click at [325, 229] on input "Press SPACE to select this row." at bounding box center [325, 229] width 0 height 0
click at [234, 242] on div "NCCU1330913" at bounding box center [231, 246] width 41 height 14
click at [235, 258] on div "NCCU1271620" at bounding box center [231, 261] width 41 height 14
click at [226, 273] on div "UETU4028409" at bounding box center [231, 275] width 41 height 14
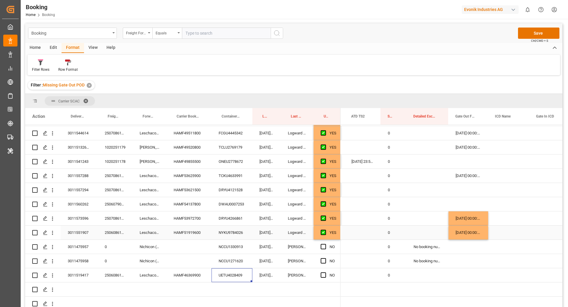
click at [475, 234] on div "[DATE] 00:00:00" at bounding box center [468, 232] width 40 height 14
drag, startPoint x: 487, startPoint y: 237, endPoint x: 485, endPoint y: 255, distance: 18.7
